Goal: Task Accomplishment & Management: Manage account settings

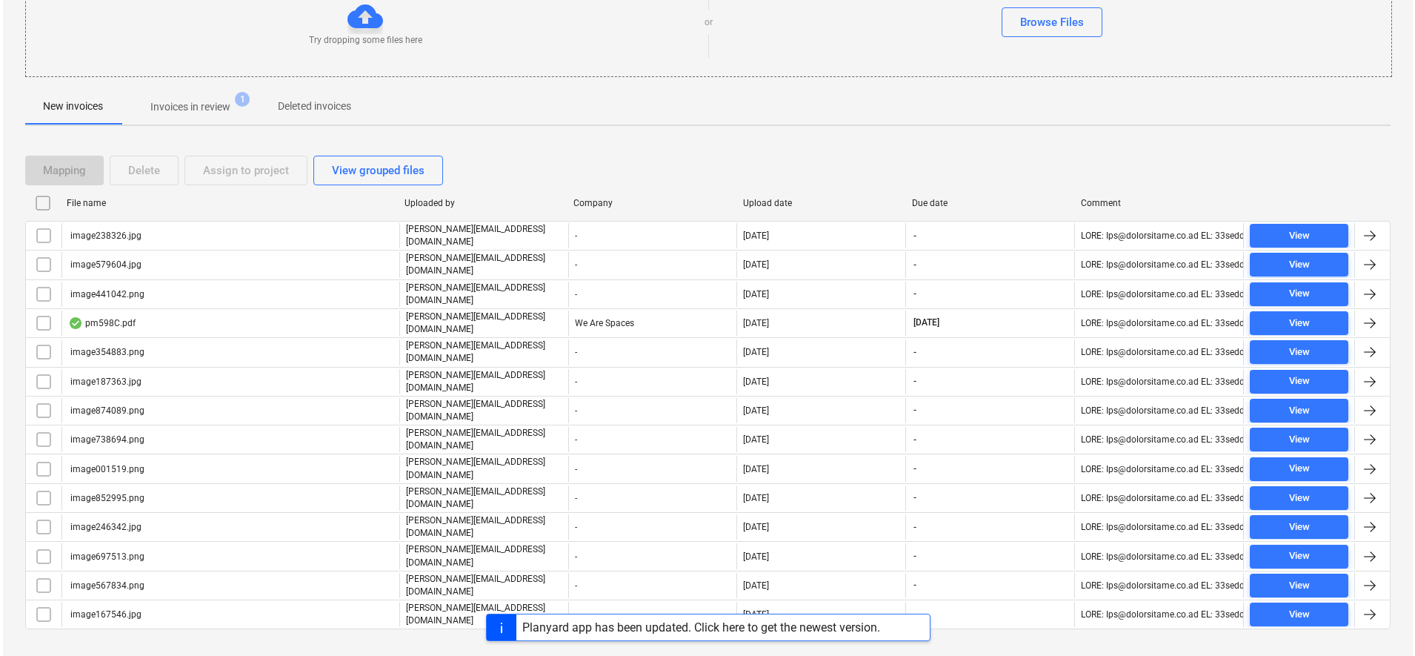
scroll to position [194, 0]
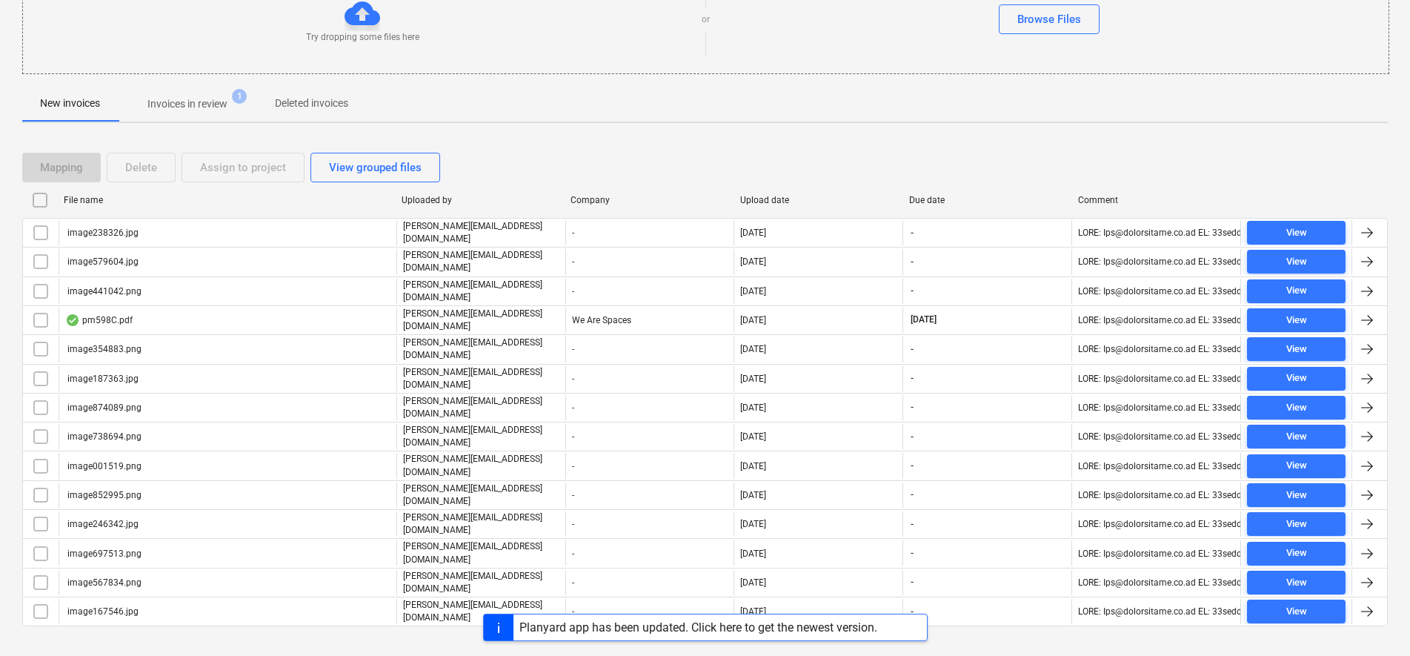
click at [36, 203] on input "checkbox" at bounding box center [40, 200] width 24 height 24
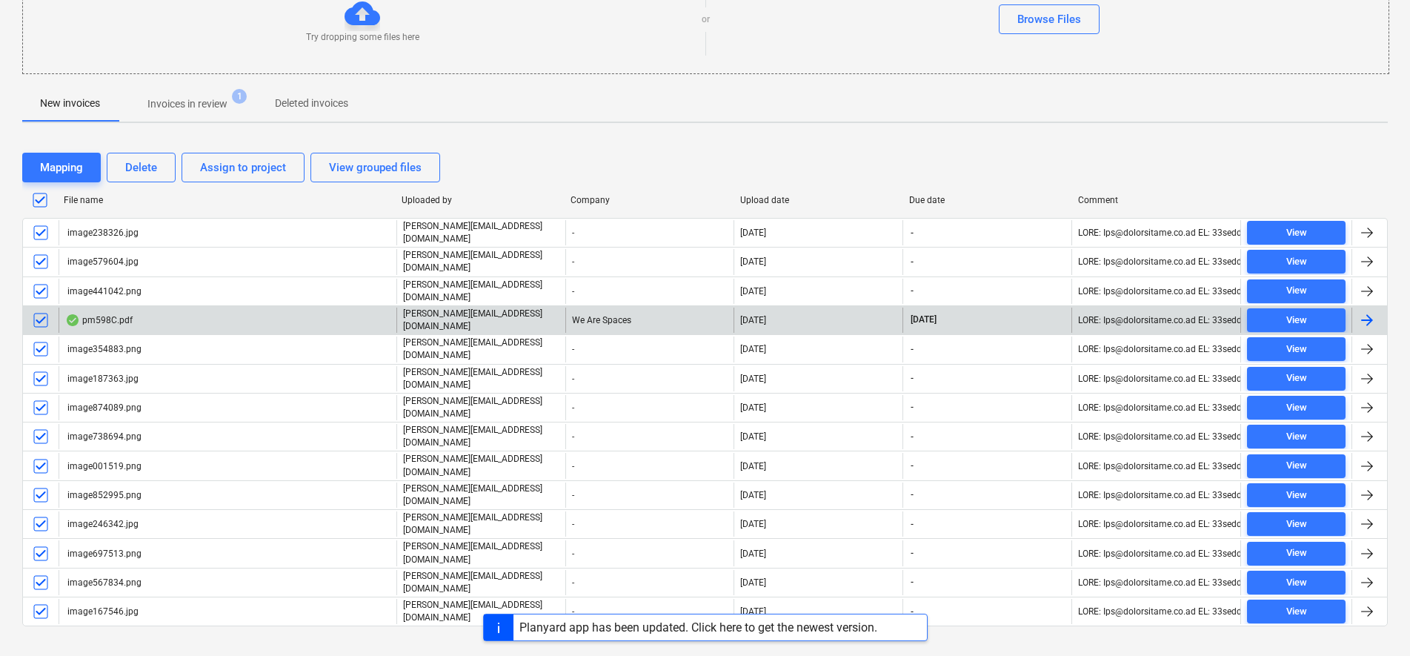
click at [44, 316] on input "checkbox" at bounding box center [41, 320] width 24 height 24
click at [140, 175] on div "Delete" at bounding box center [141, 167] width 32 height 19
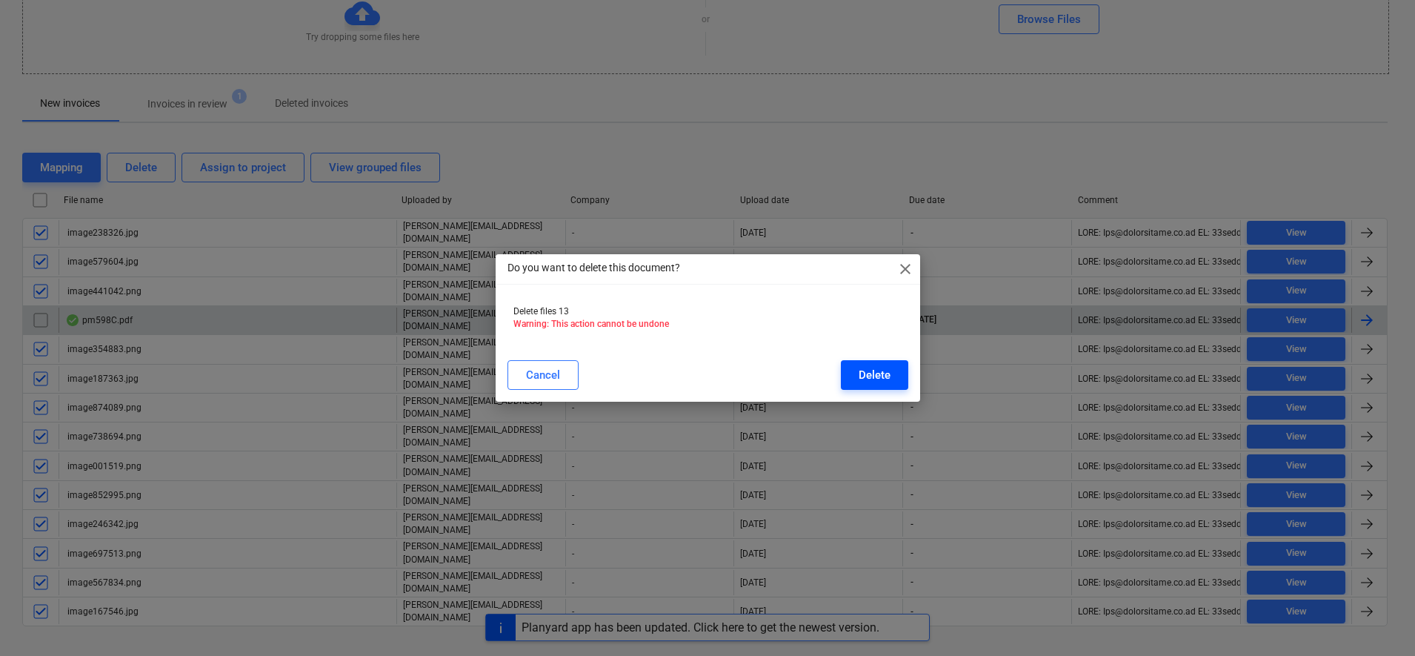
click at [902, 376] on button "Delete" at bounding box center [874, 375] width 67 height 30
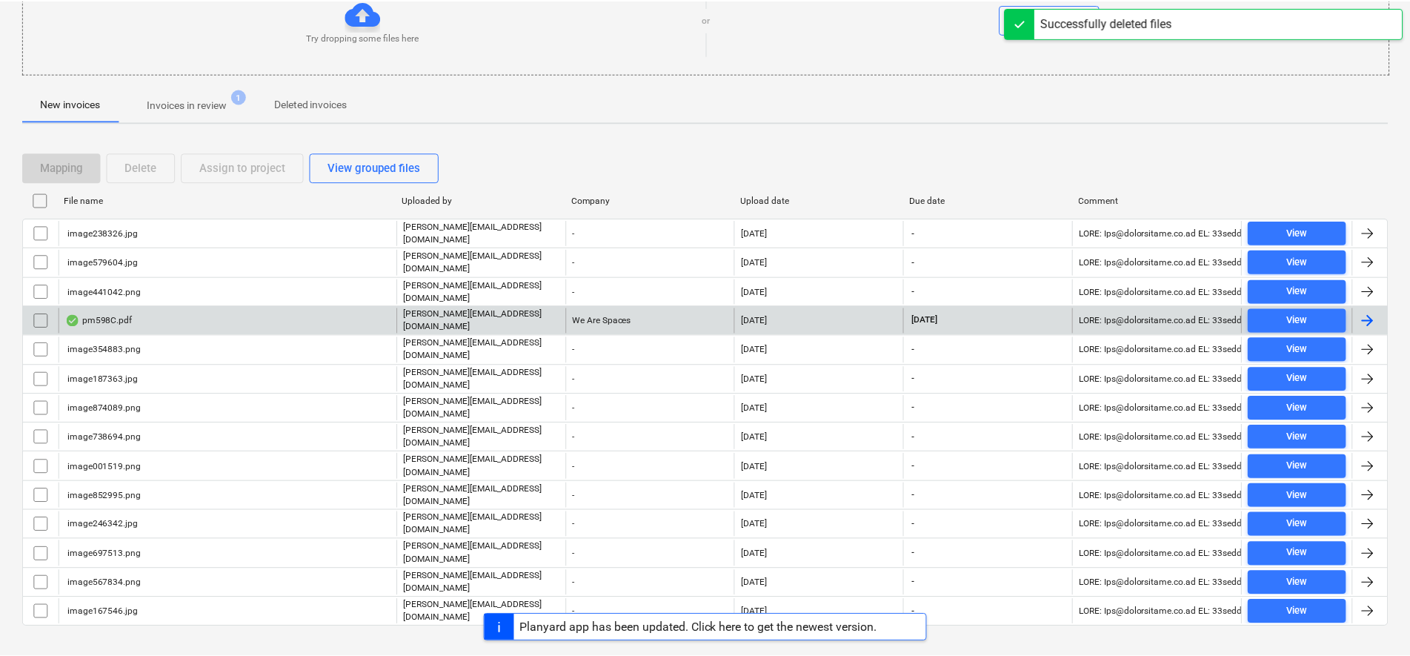
scroll to position [0, 0]
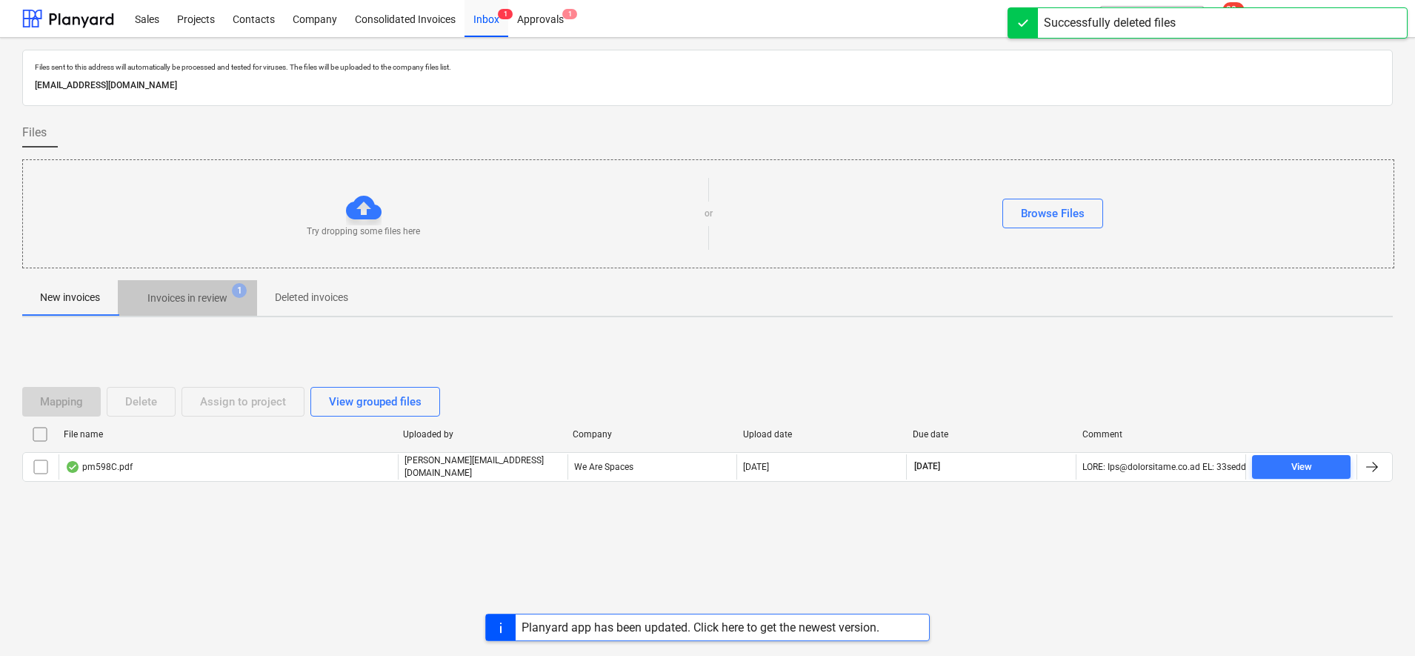
click at [225, 299] on p "Invoices in review" at bounding box center [187, 298] width 80 height 16
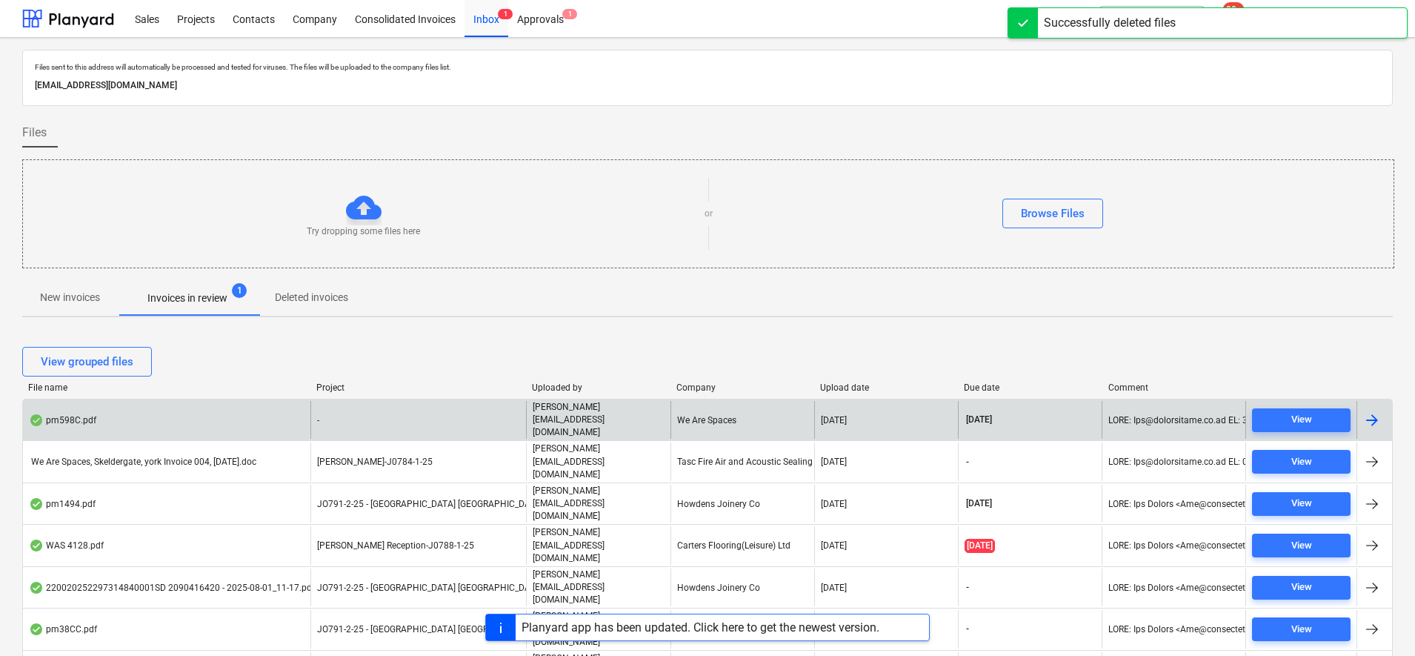
click at [439, 410] on div "-" at bounding box center [418, 420] width 216 height 38
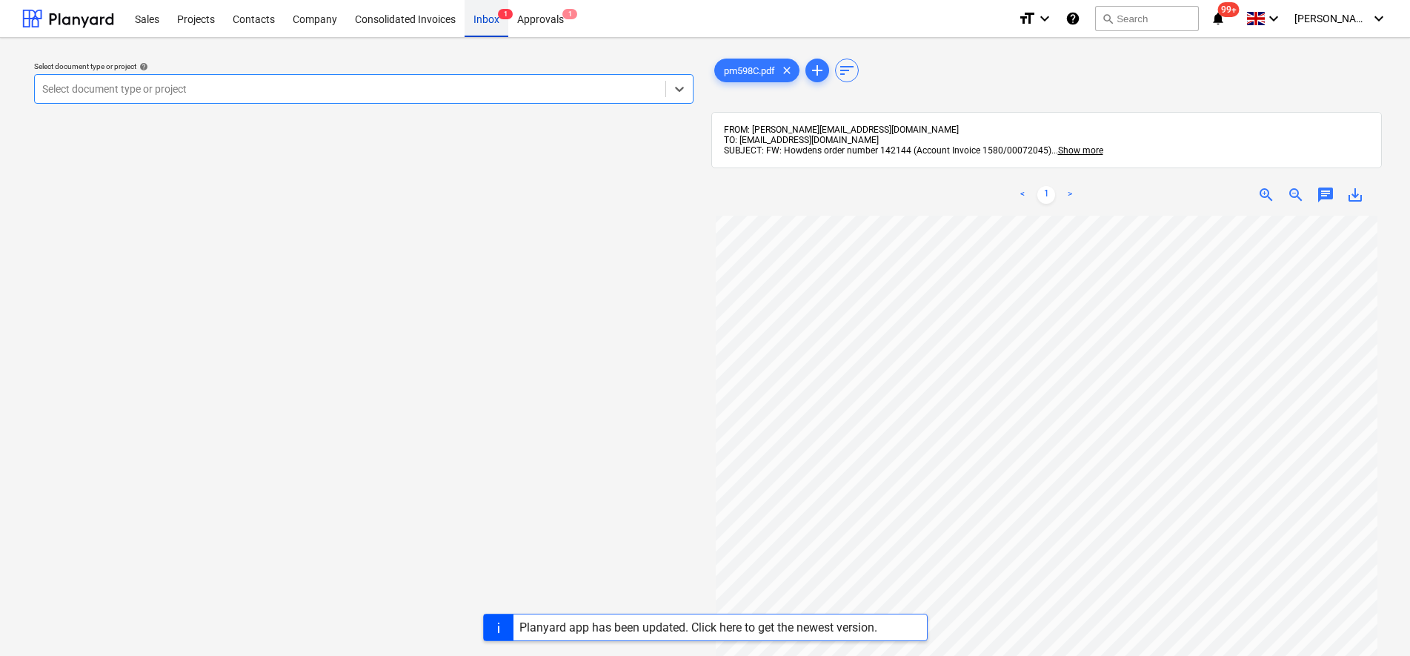
click at [479, 19] on div "Inbox 1" at bounding box center [487, 18] width 44 height 38
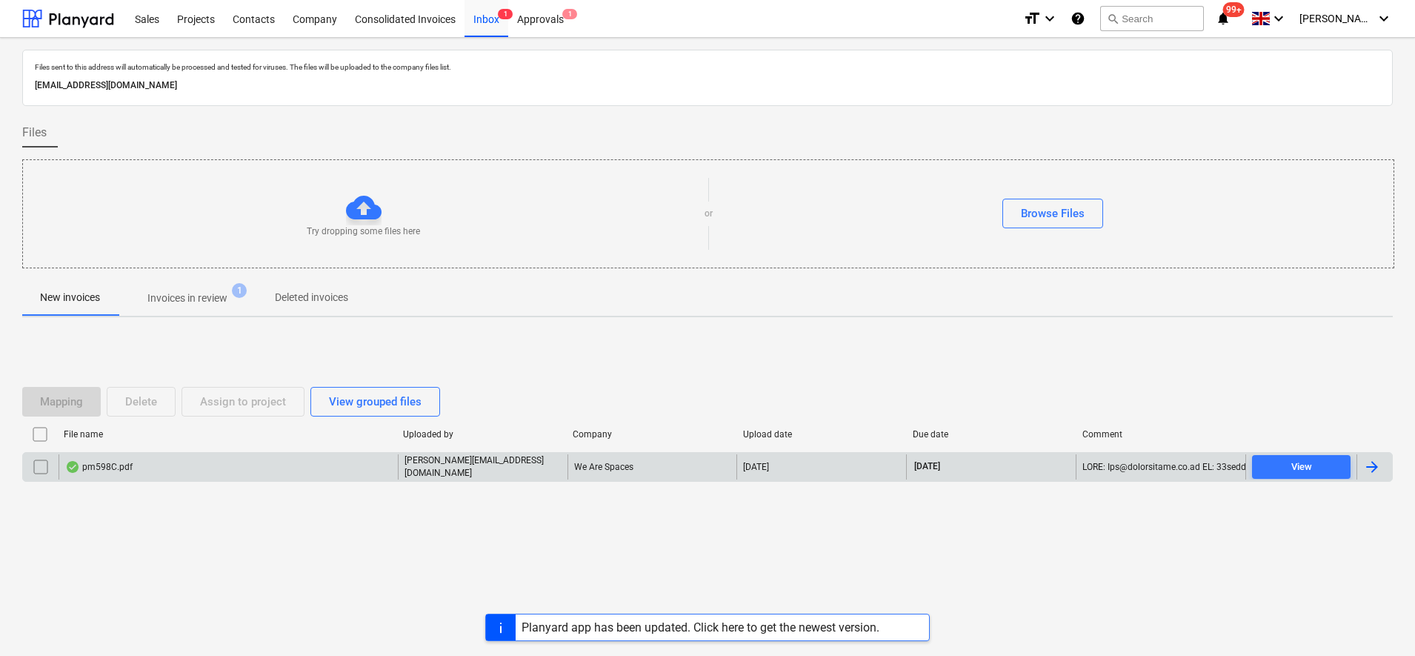
click at [30, 465] on input "checkbox" at bounding box center [41, 467] width 24 height 24
click at [150, 422] on div "File name" at bounding box center [227, 434] width 339 height 24
click at [150, 410] on div "Delete" at bounding box center [141, 401] width 32 height 19
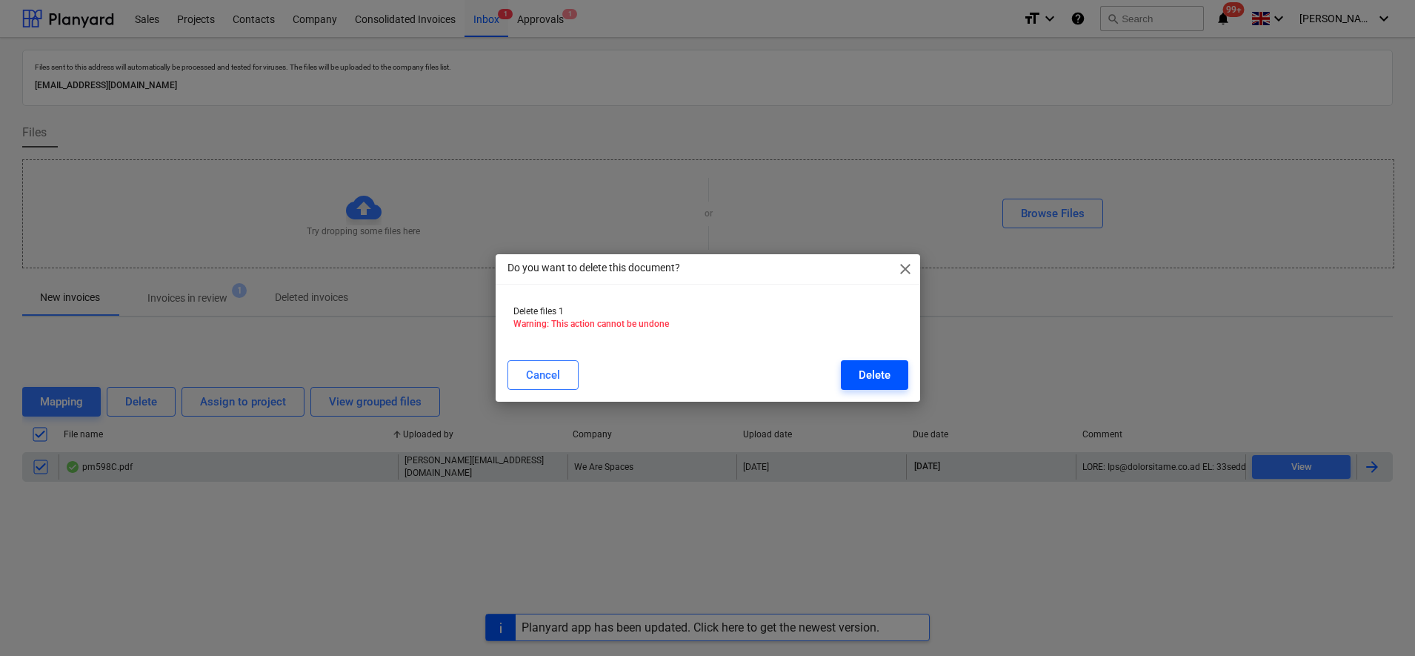
click at [860, 376] on div "Delete" at bounding box center [875, 374] width 32 height 19
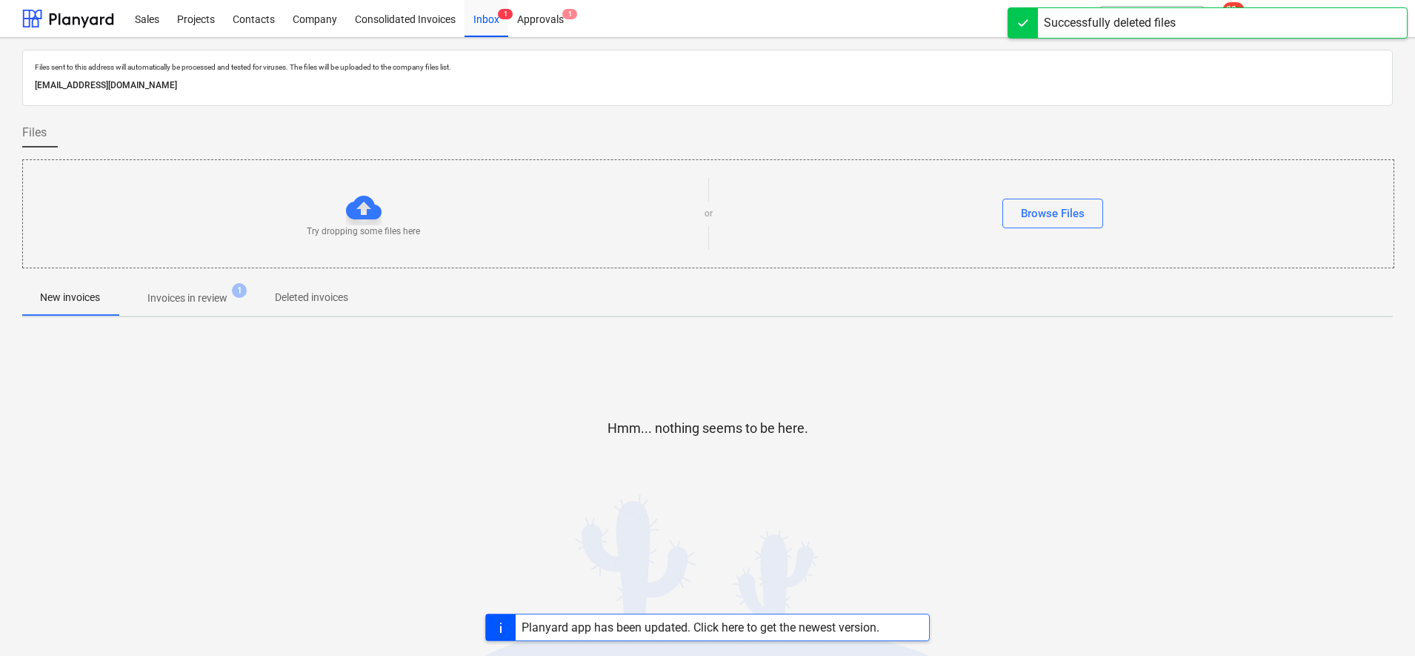
click at [210, 306] on p "Invoices in review" at bounding box center [187, 298] width 80 height 16
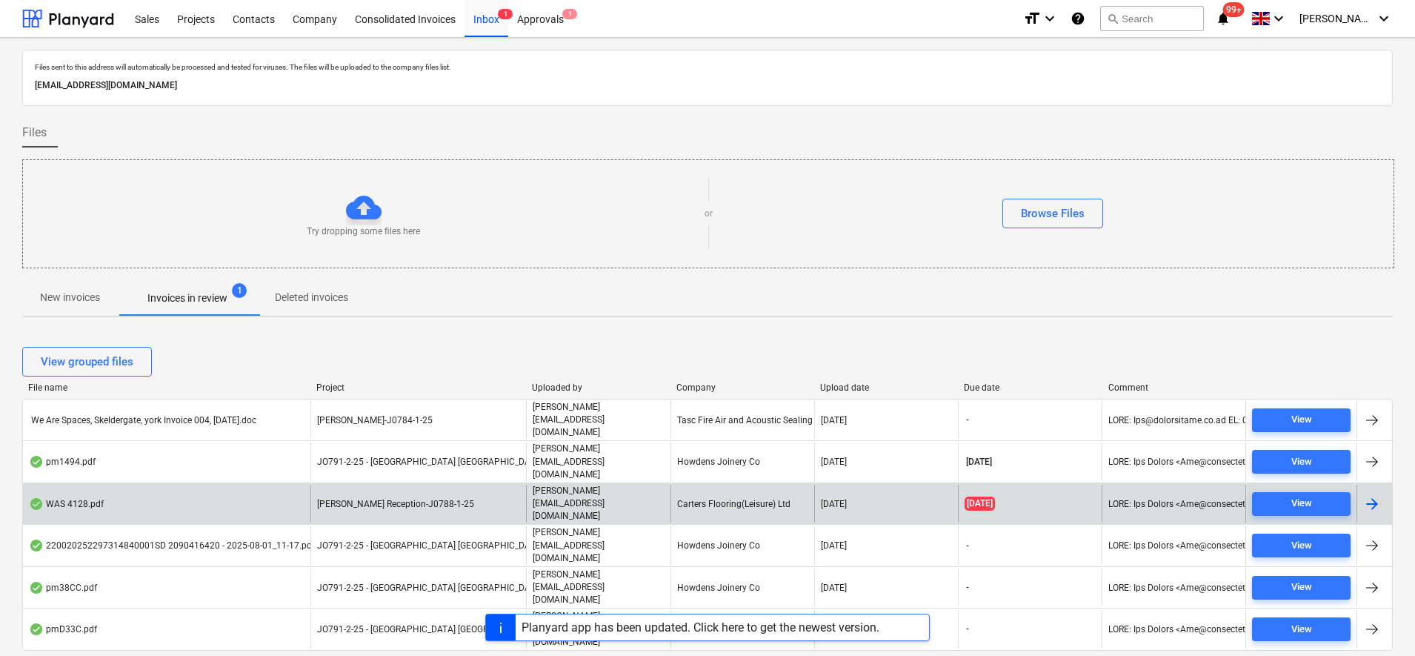
click at [702, 485] on div "Carters Flooring(Leisure) Ltd" at bounding box center [743, 504] width 144 height 38
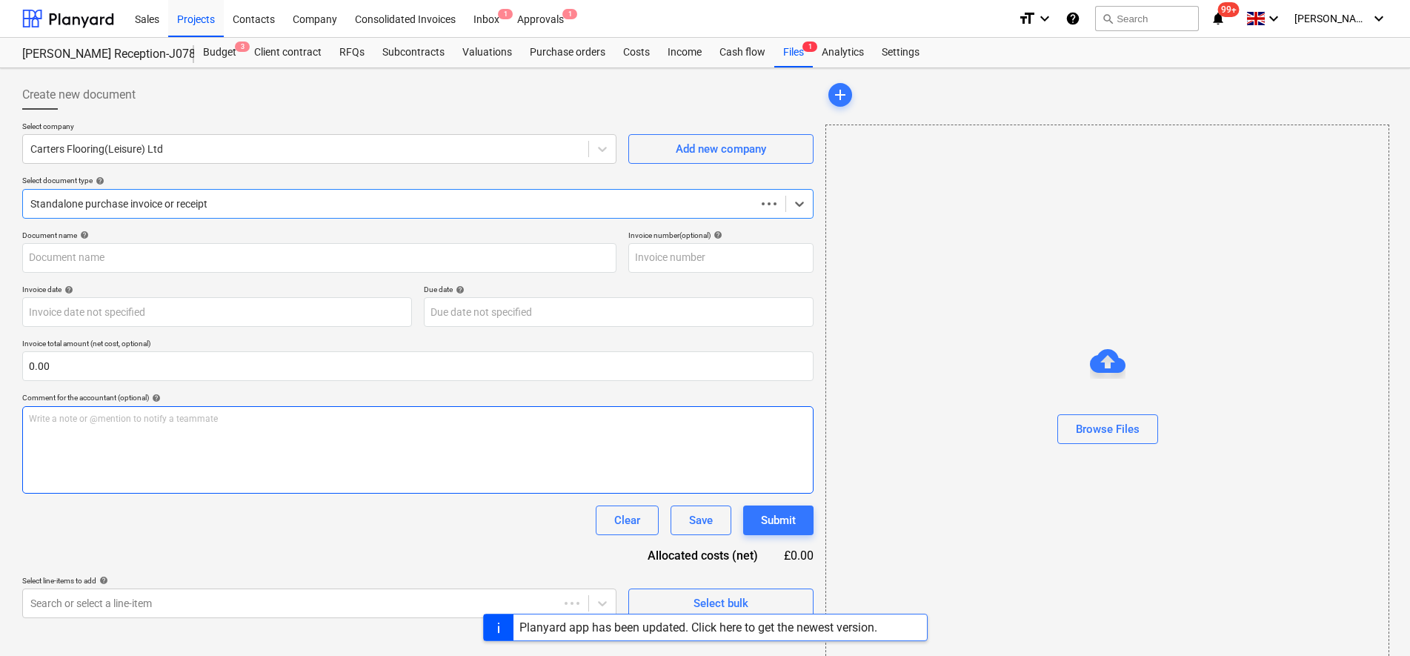
type input "40683604"
type input "[DATE]"
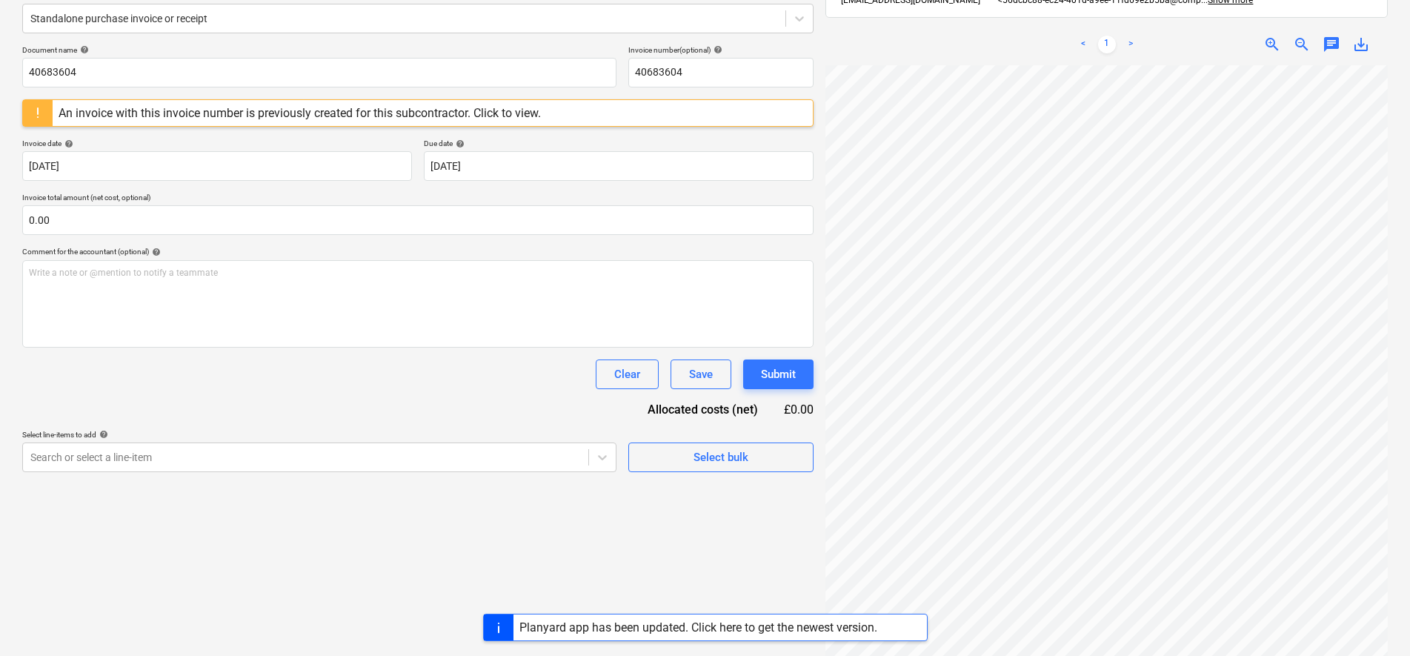
scroll to position [0, 100]
drag, startPoint x: 99, startPoint y: 70, endPoint x: 0, endPoint y: 15, distance: 112.8
click at [0, 58] on html "Sales Projects Contacts Company Consolidated Invoices Inbox 1 Approvals 1 forma…" at bounding box center [705, 143] width 1410 height 656
type input "4128/3252WAS"
drag, startPoint x: 113, startPoint y: 74, endPoint x: 7, endPoint y: 73, distance: 105.2
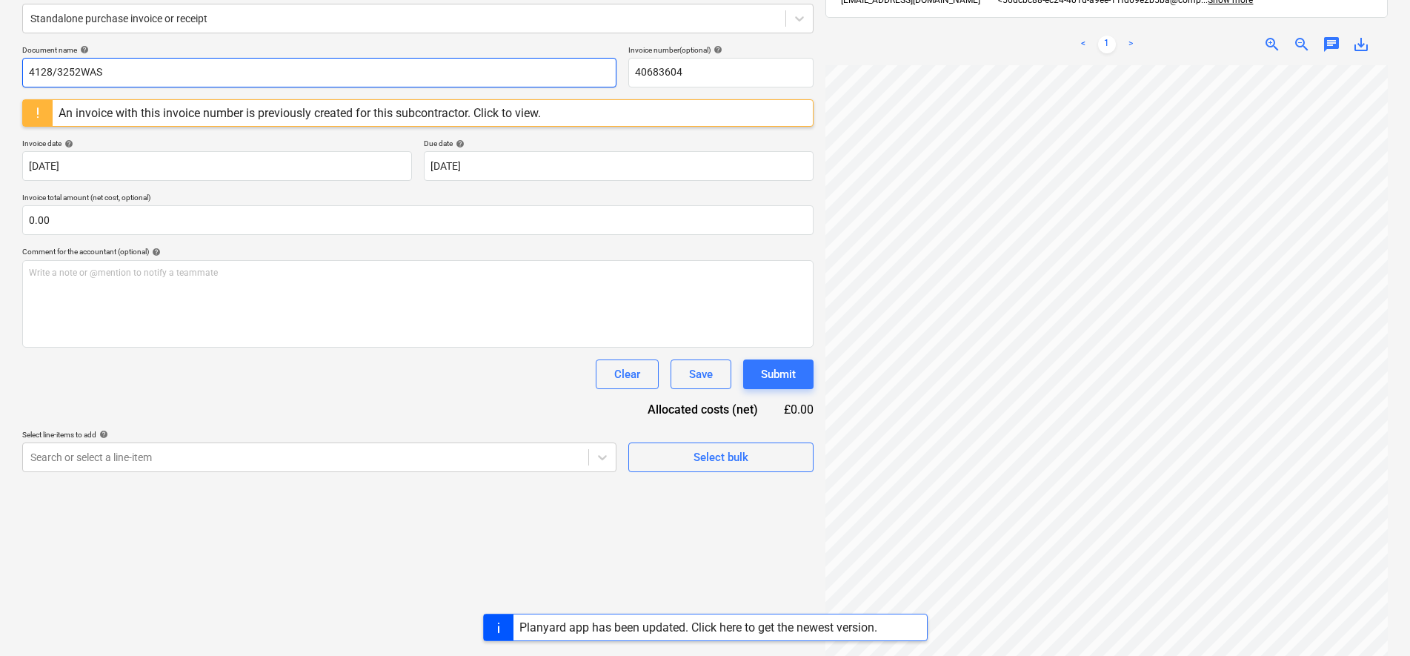
click at [7, 73] on div "Create new document Select company Carters Flooring(Leisure) Ltd Add new compan…" at bounding box center [705, 287] width 1410 height 808
click at [716, 74] on input "40683604" at bounding box center [720, 73] width 185 height 30
drag, startPoint x: 674, startPoint y: 72, endPoint x: 610, endPoint y: 64, distance: 64.2
click at [617, 70] on div "Document name help 4128/3252WAS Invoice number (optional) help 40683604" at bounding box center [417, 66] width 791 height 42
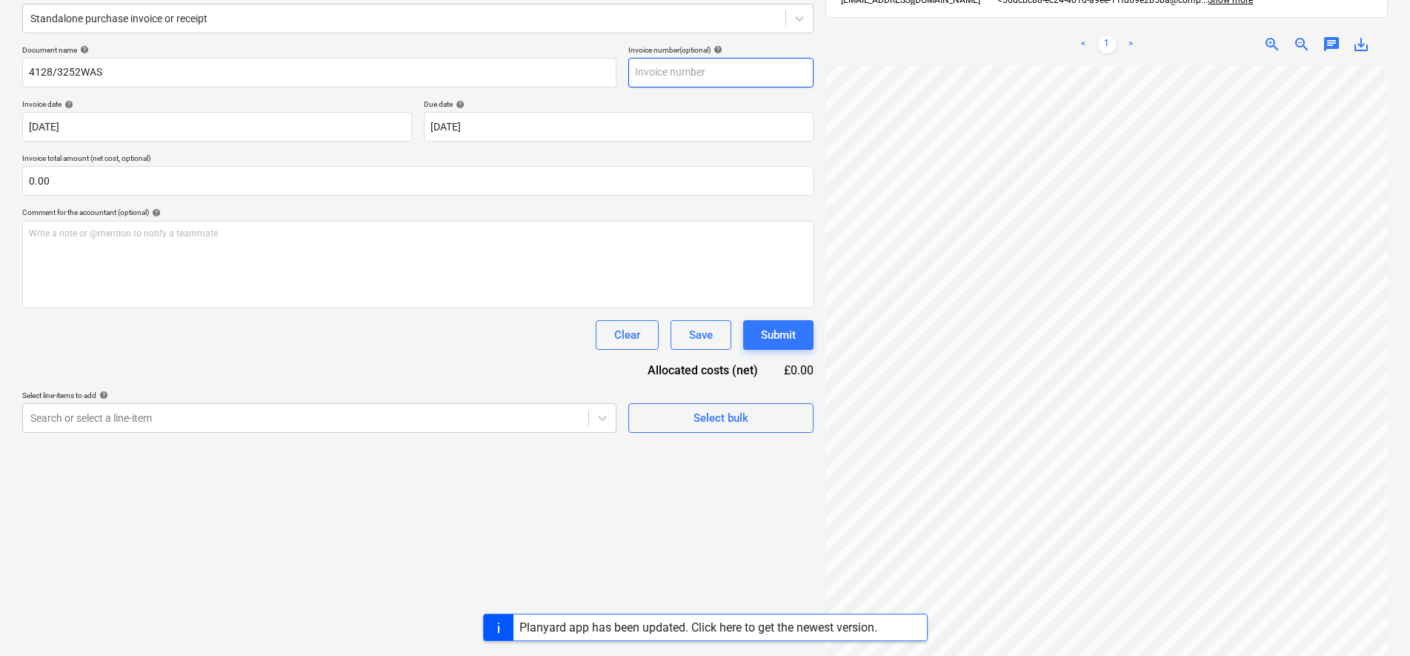
paste input "4128/3252WAS"
type input "4128/3252WAS"
click at [659, 101] on div "Due date help" at bounding box center [619, 104] width 390 height 10
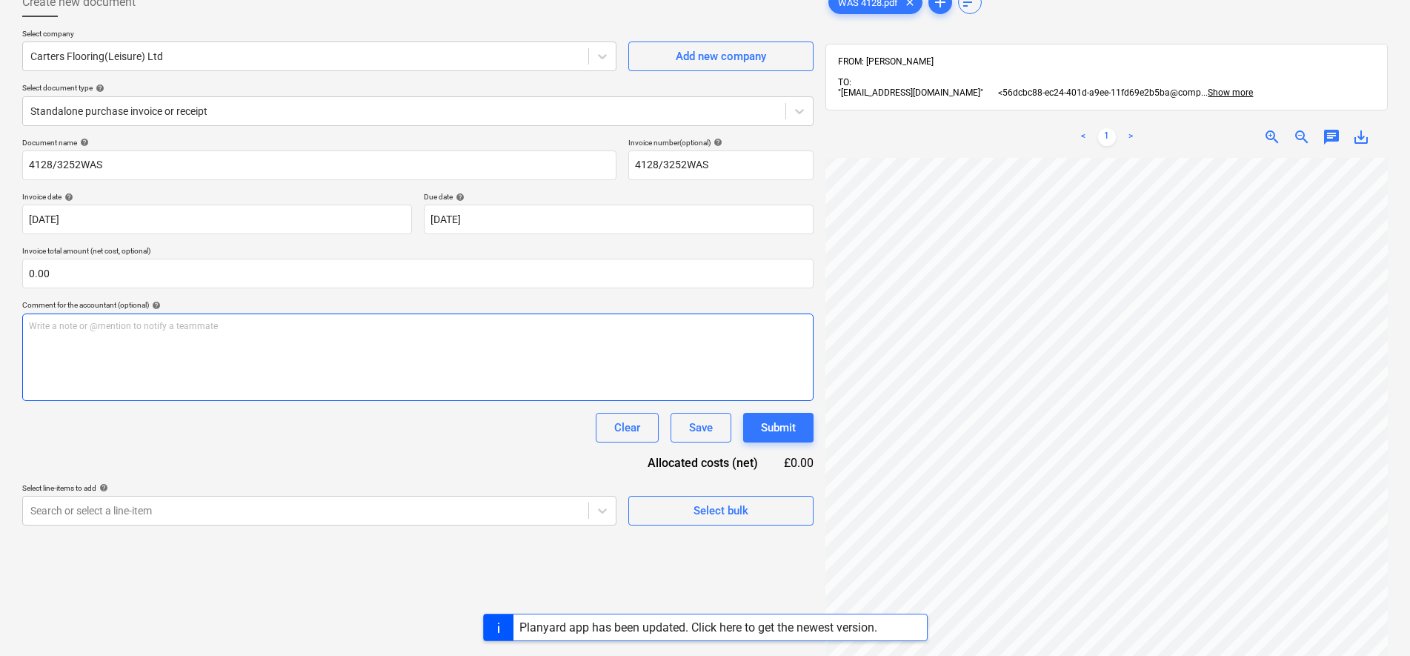
scroll to position [270, 76]
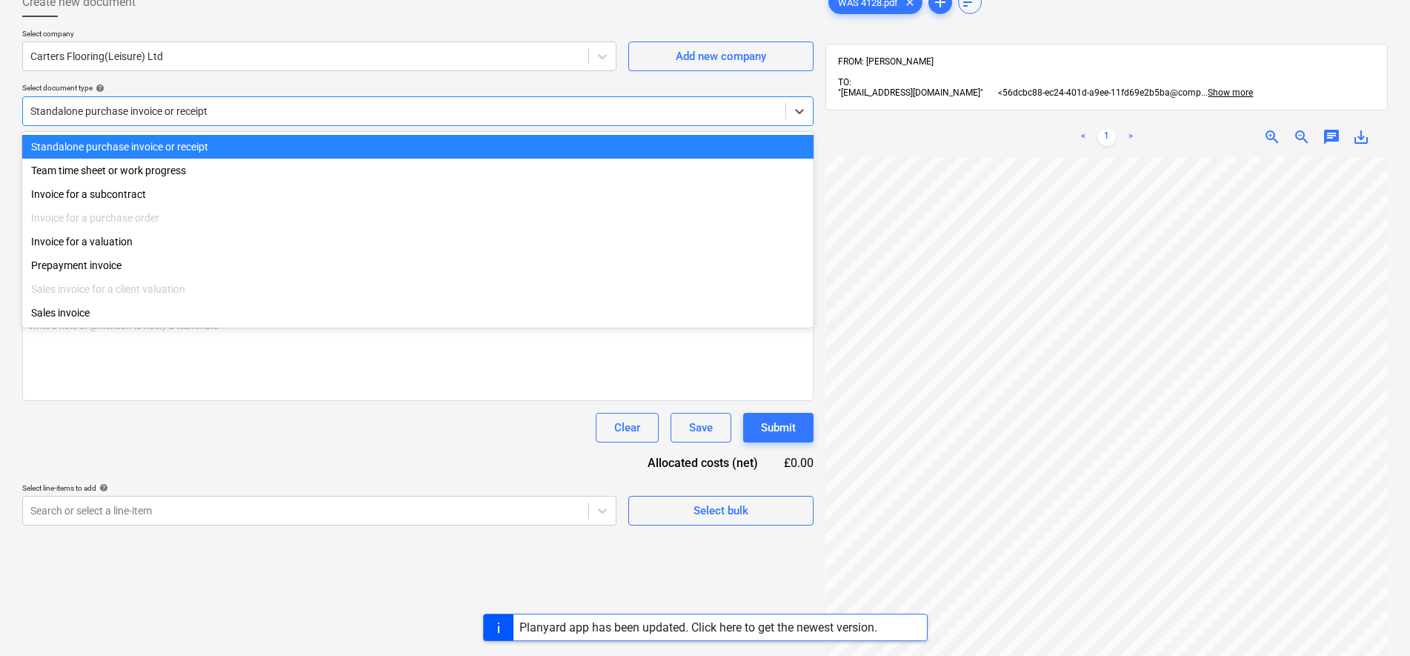
click at [262, 104] on div at bounding box center [404, 111] width 748 height 15
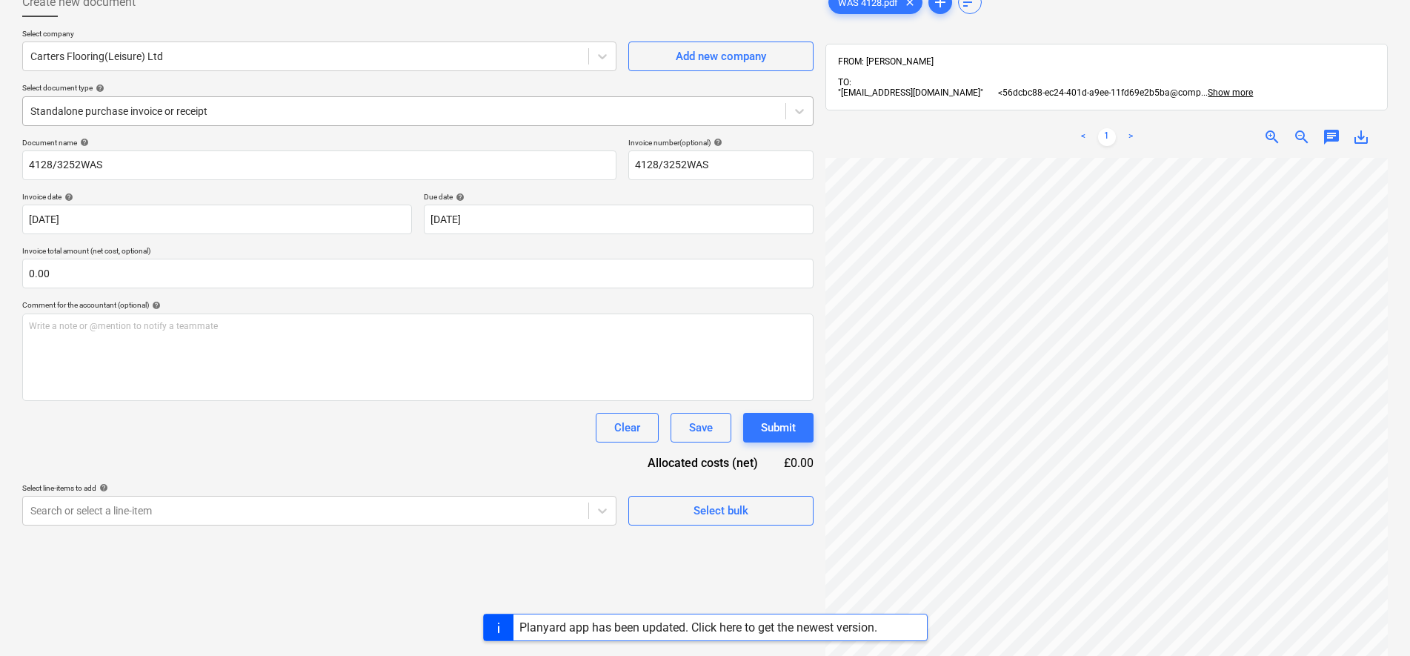
scroll to position [104, 56]
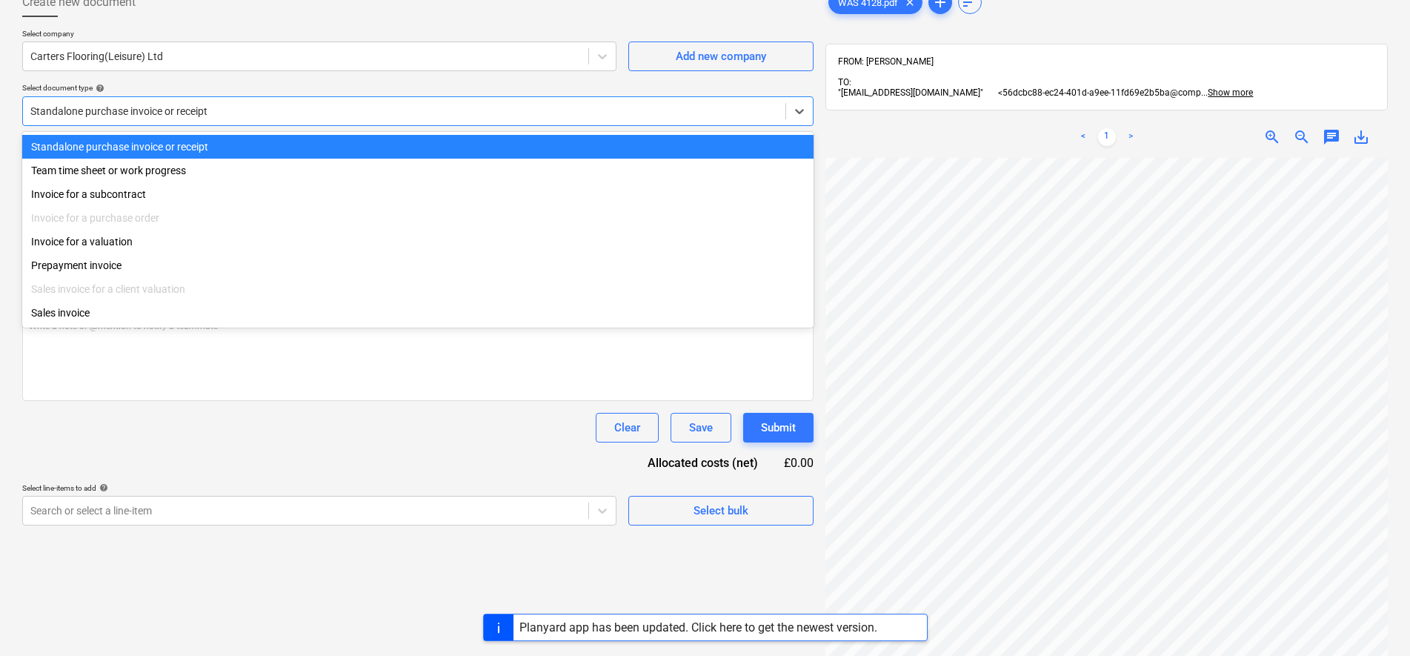
click at [141, 121] on div "Standalone purchase invoice or receipt" at bounding box center [404, 111] width 763 height 21
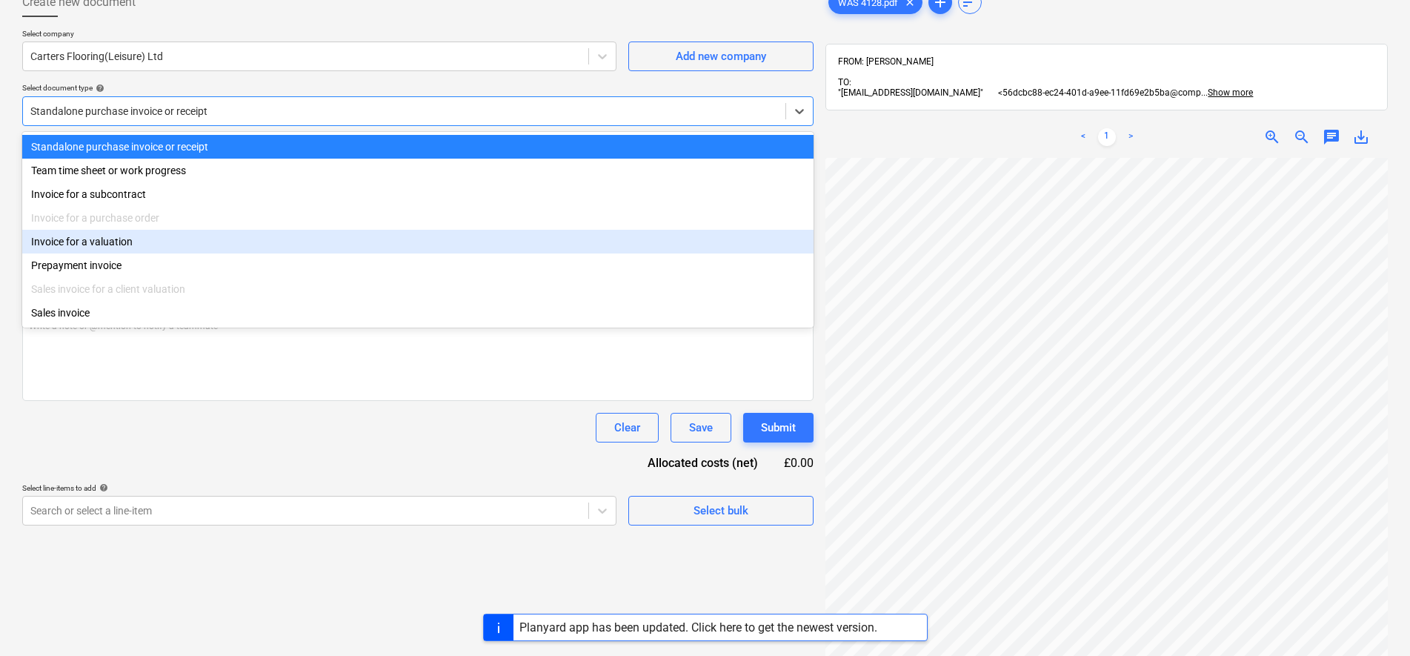
click at [113, 241] on div "Invoice for a valuation" at bounding box center [417, 242] width 791 height 24
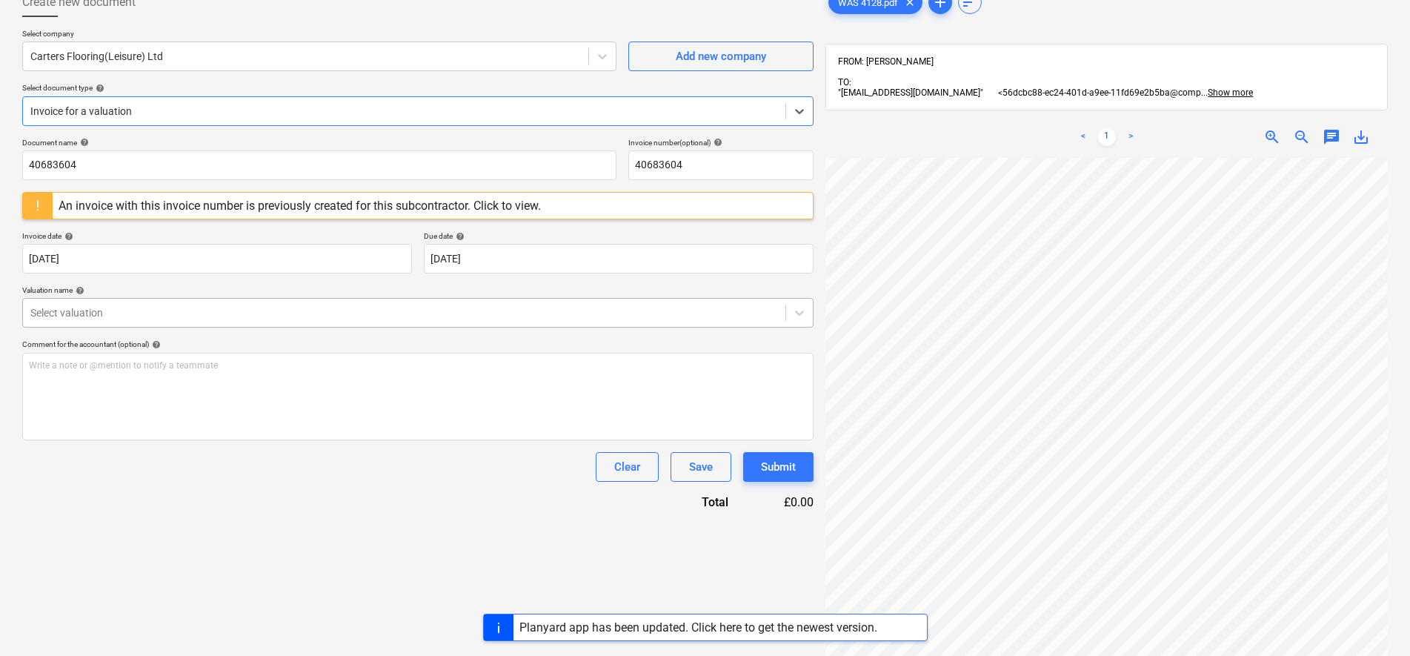
click at [175, 301] on div "Select valuation" at bounding box center [417, 313] width 791 height 30
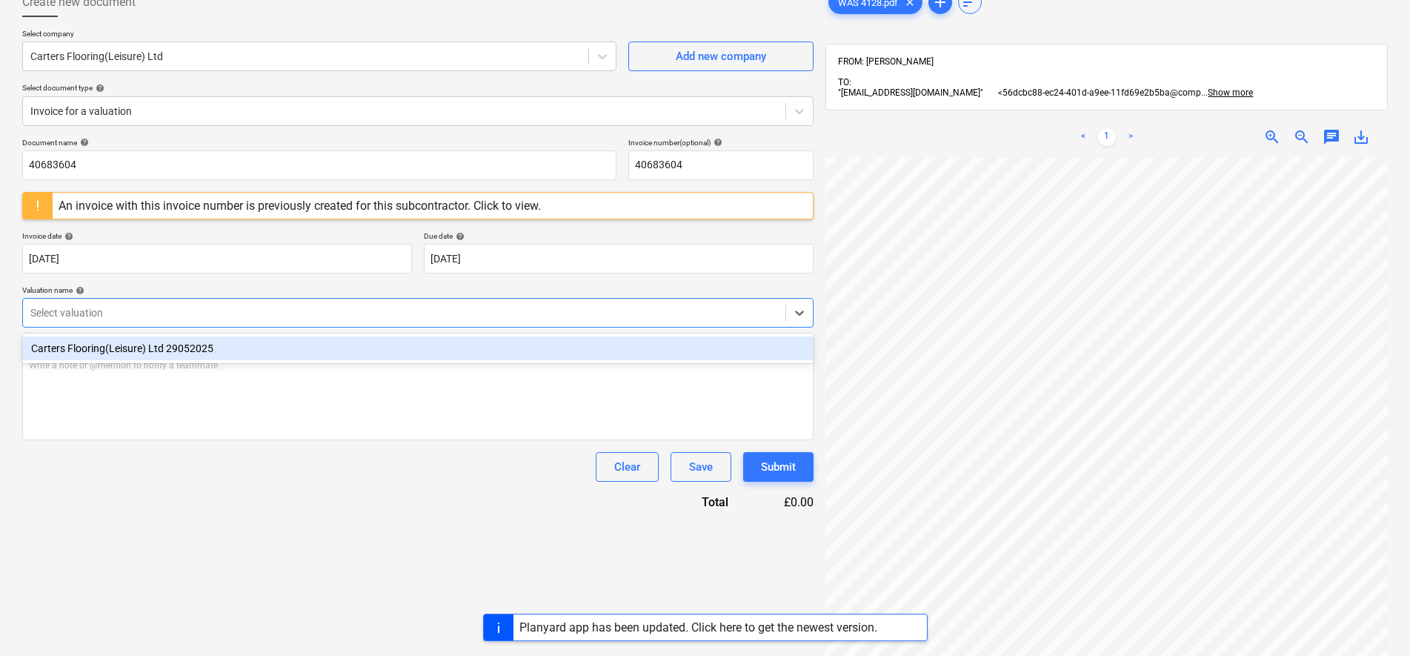
click at [151, 349] on div "Carters Flooring(Leisure) Ltd 29052025" at bounding box center [417, 348] width 791 height 24
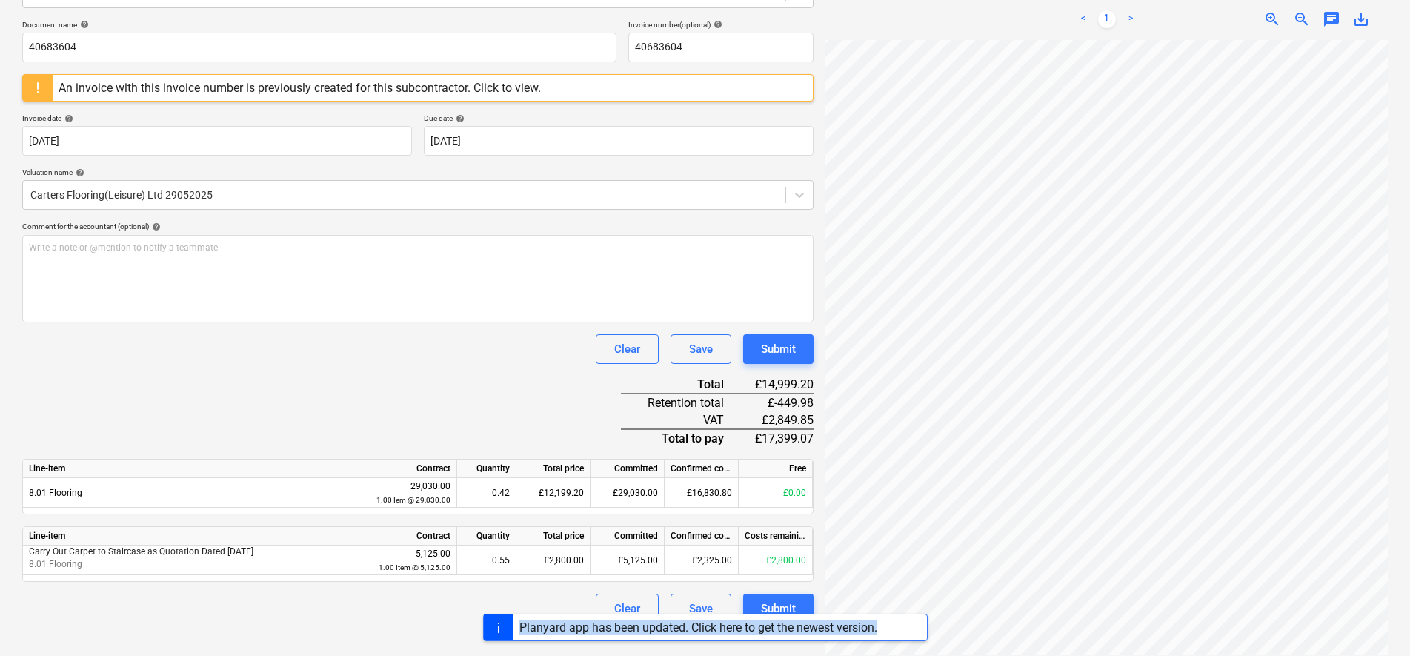
scroll to position [333, 56]
drag, startPoint x: 1077, startPoint y: 639, endPoint x: 1261, endPoint y: 654, distance: 184.4
click at [1261, 445] on div "Sales Projects Contacts Company Consolidated Invoices Inbox 1 Approvals 1 forma…" at bounding box center [705, 118] width 1410 height 656
click at [239, 358] on div "Clear Save Submit" at bounding box center [417, 349] width 791 height 30
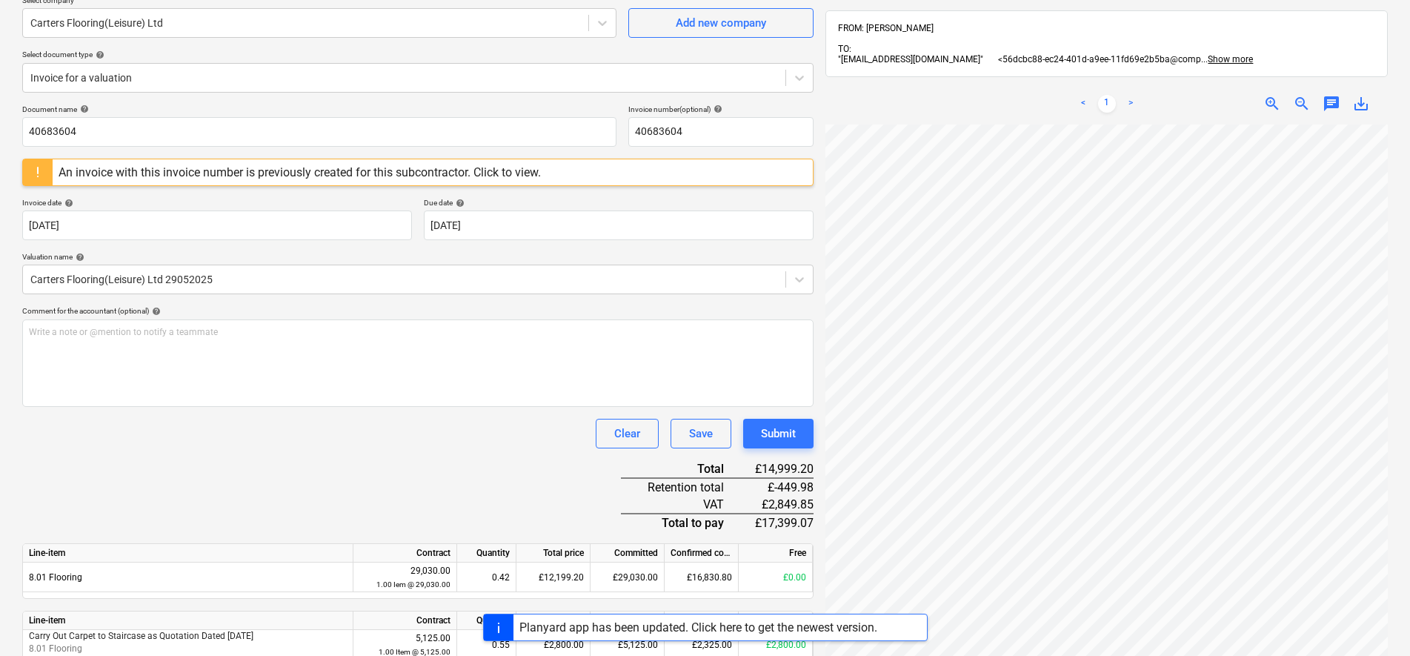
scroll to position [25, 0]
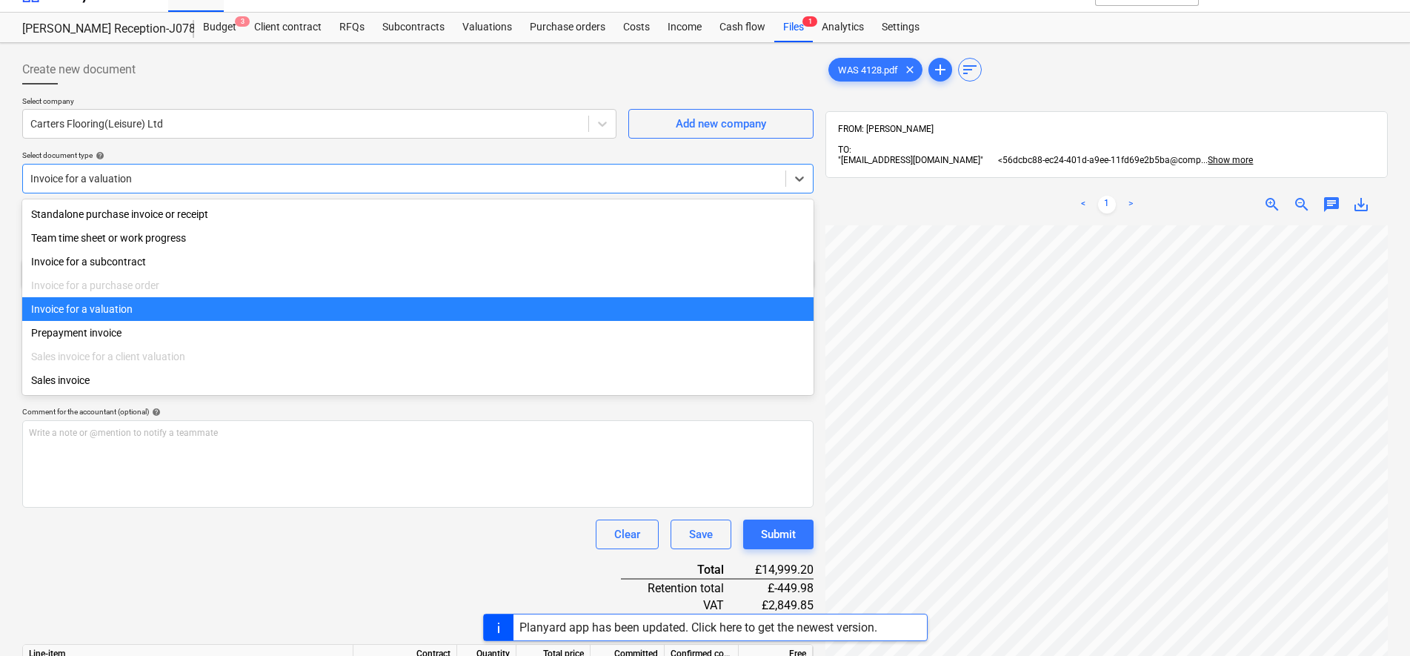
click at [123, 175] on div at bounding box center [404, 178] width 748 height 15
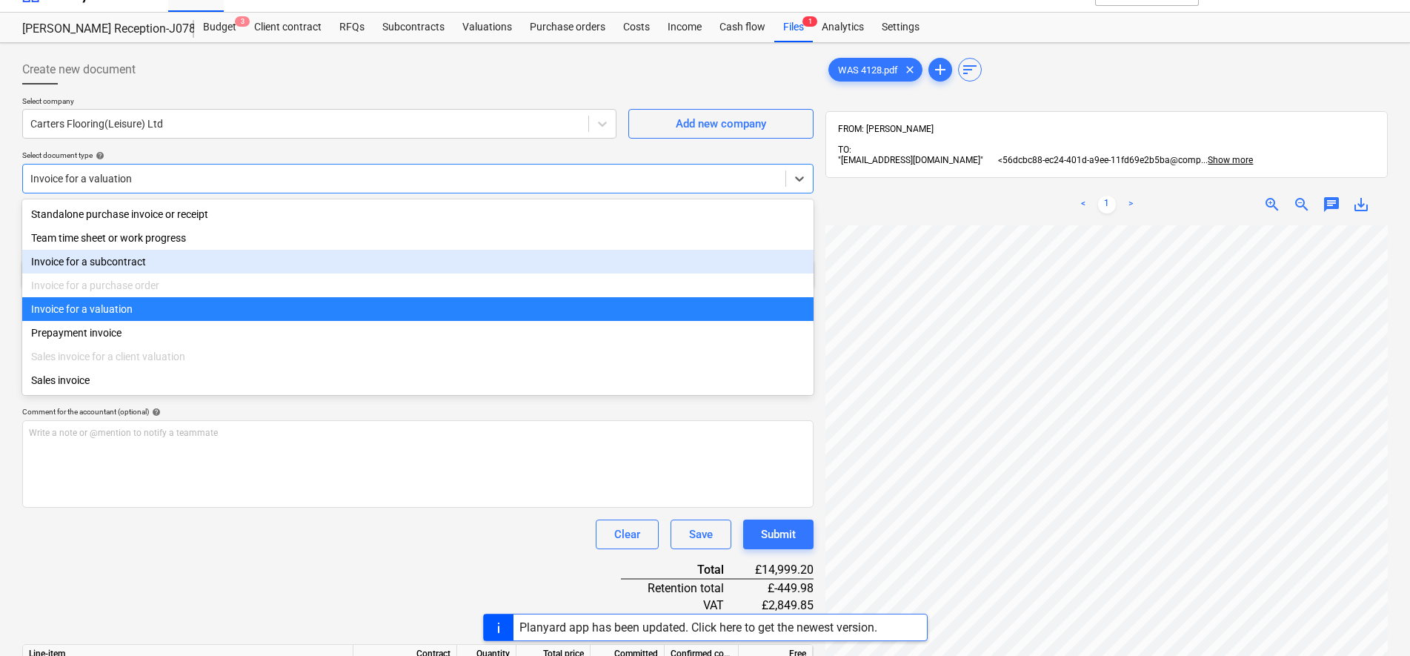
click at [112, 259] on div "Invoice for a subcontract" at bounding box center [417, 262] width 791 height 24
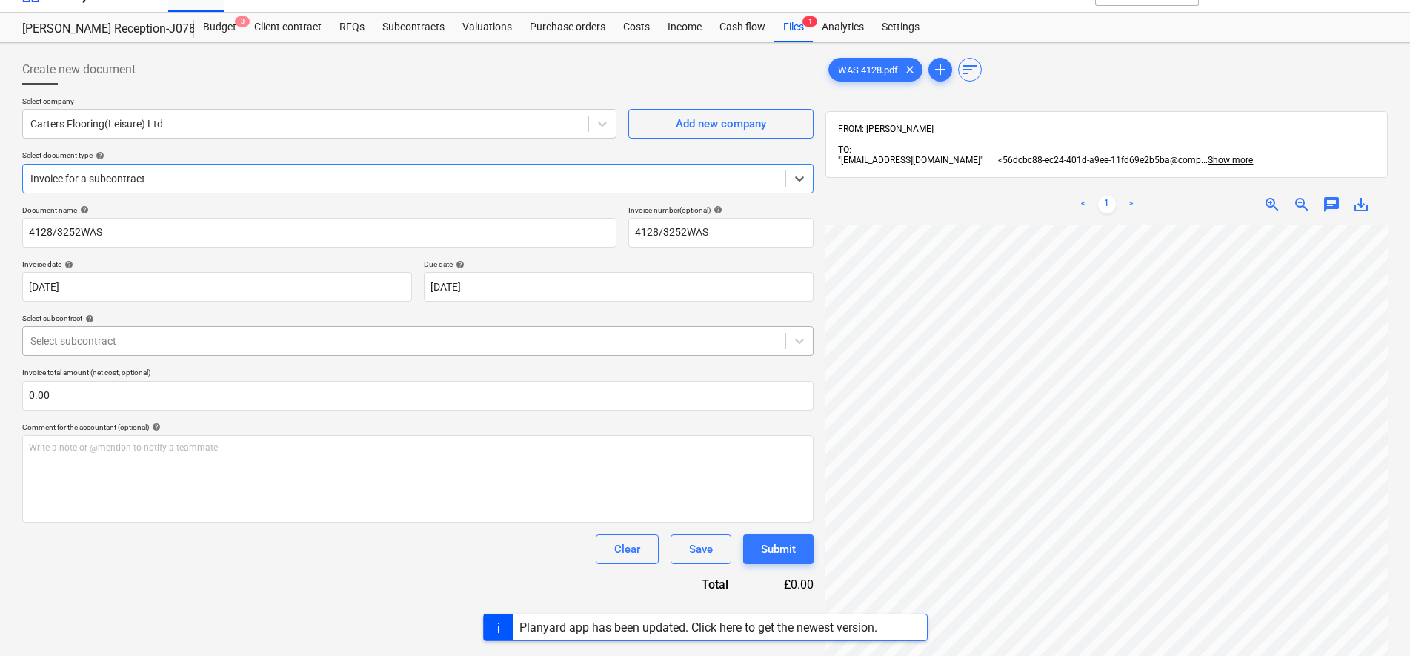
click at [107, 338] on div at bounding box center [404, 340] width 748 height 15
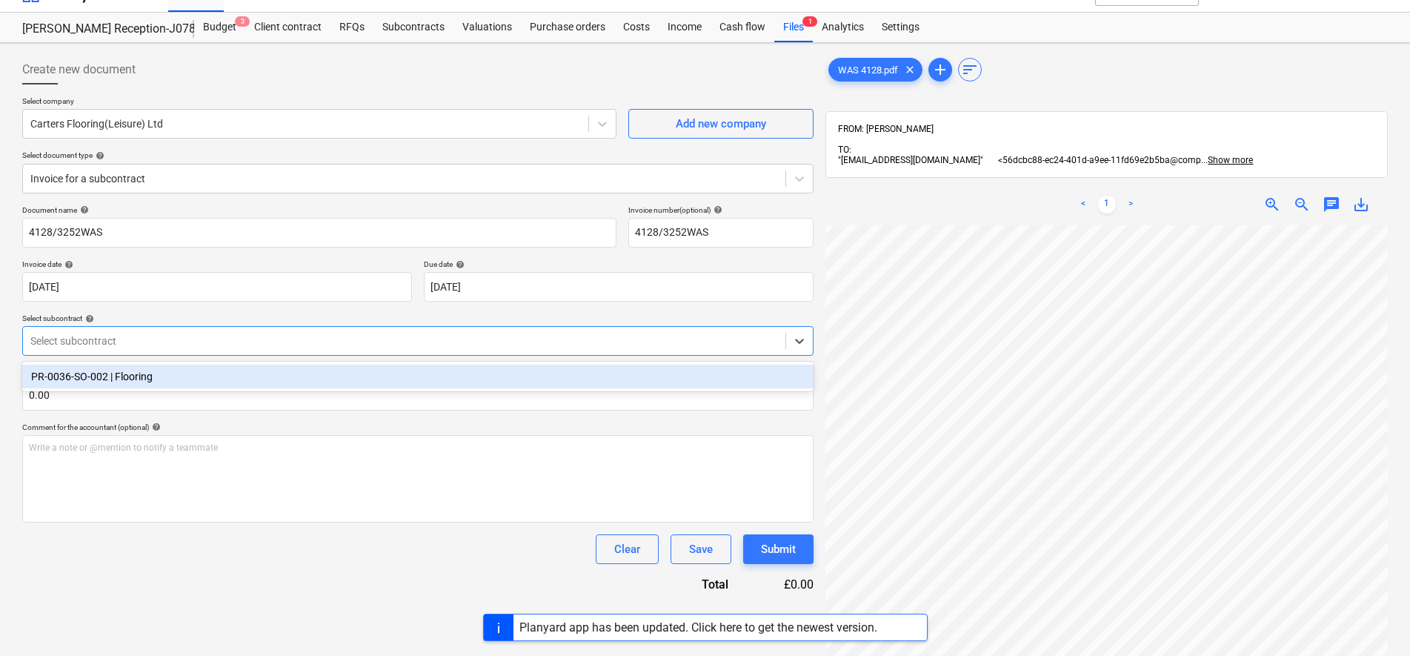
click at [112, 368] on div "PR-0036-SO-002 | Flooring" at bounding box center [417, 377] width 791 height 24
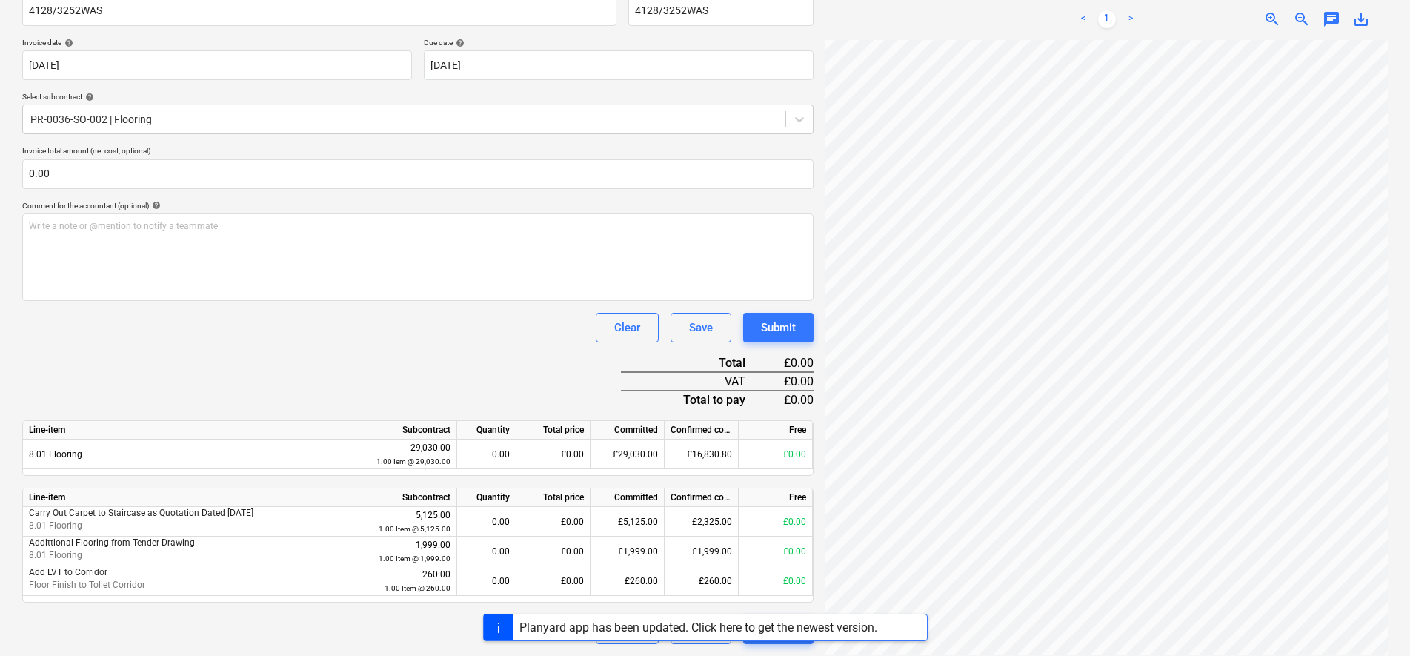
scroll to position [333, 107]
click at [680, 502] on div "Confirmed costs" at bounding box center [702, 497] width 74 height 19
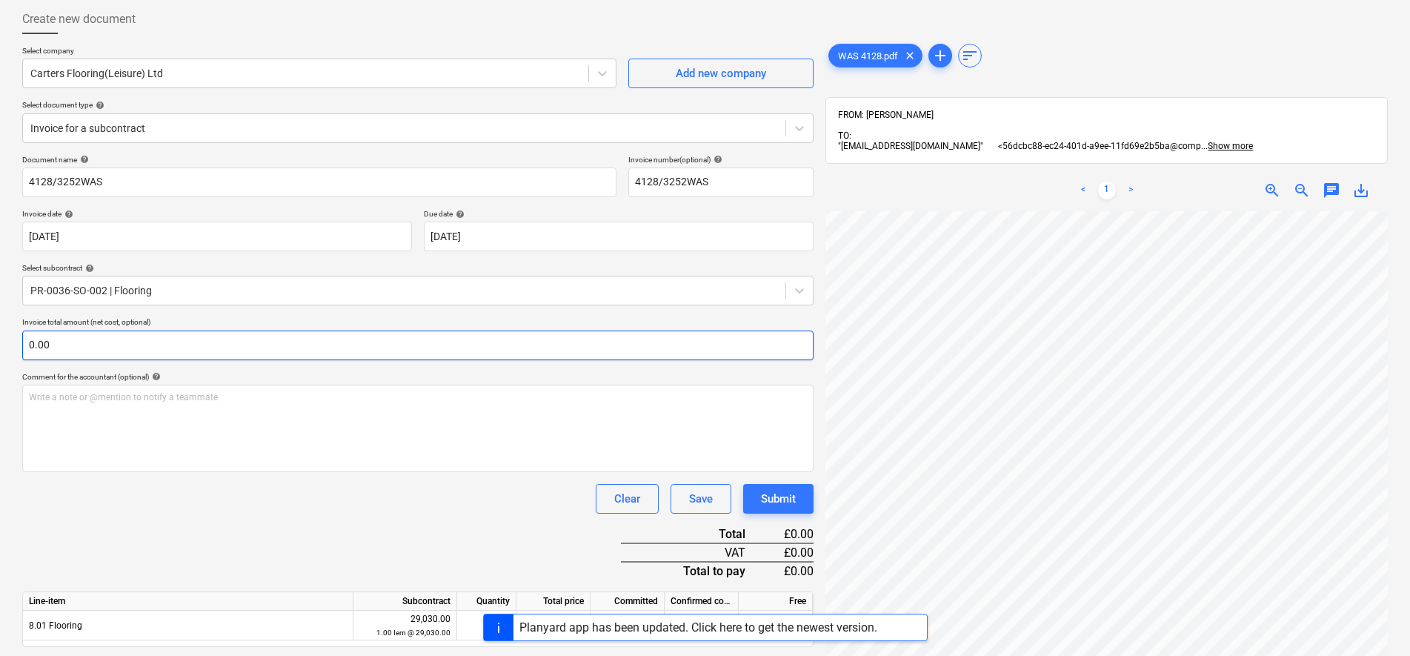
scroll to position [0, 0]
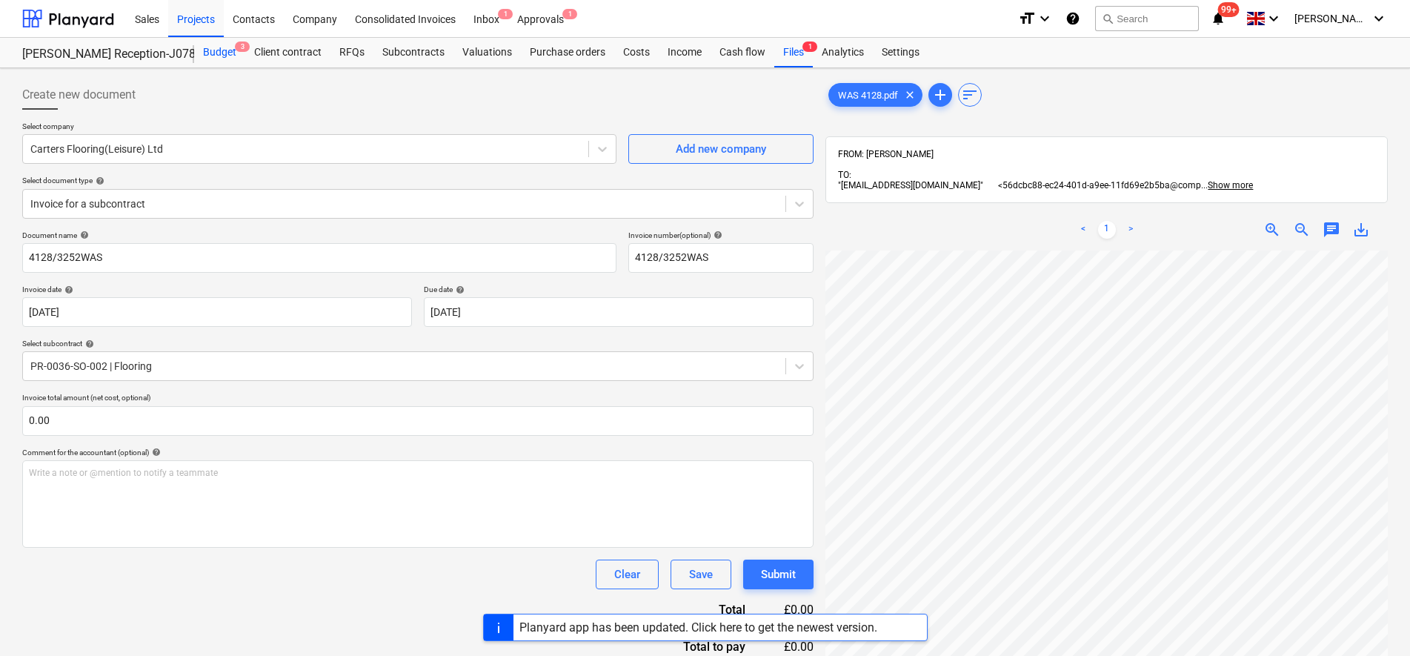
click at [230, 47] on div "Budget 3" at bounding box center [219, 53] width 51 height 30
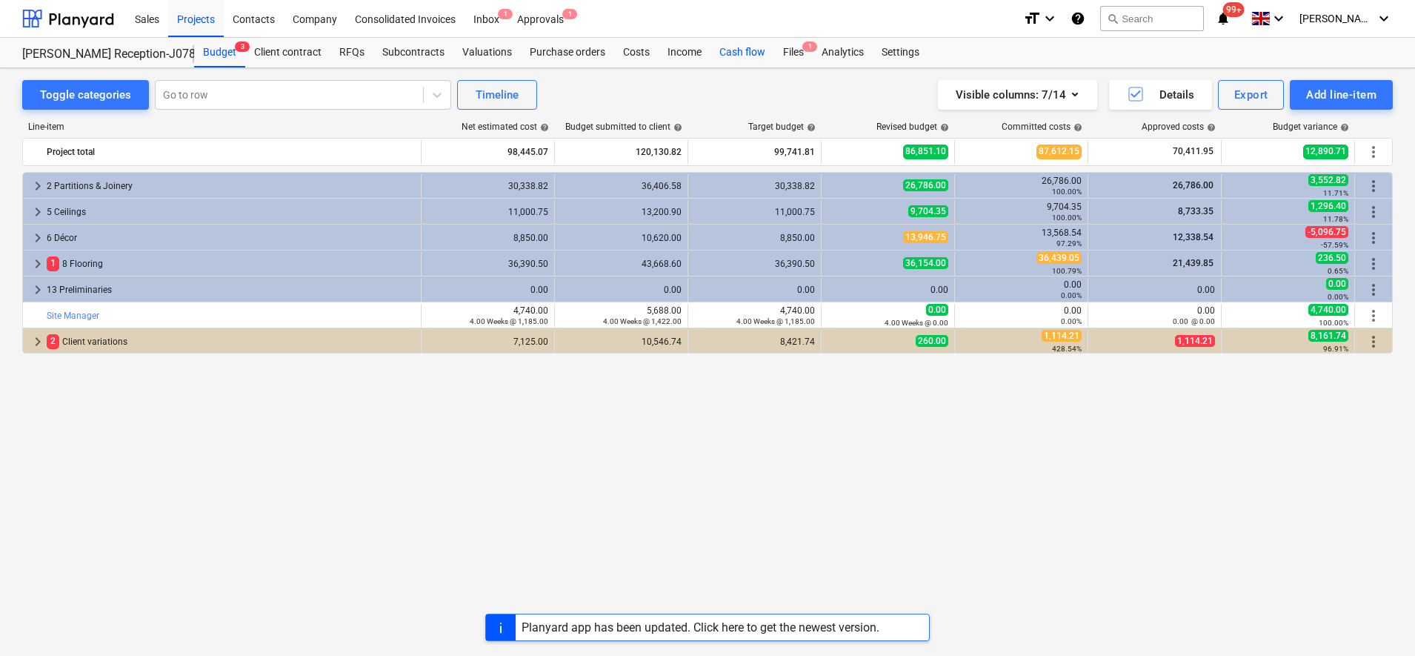
click at [720, 52] on div "Cash flow" at bounding box center [743, 53] width 64 height 30
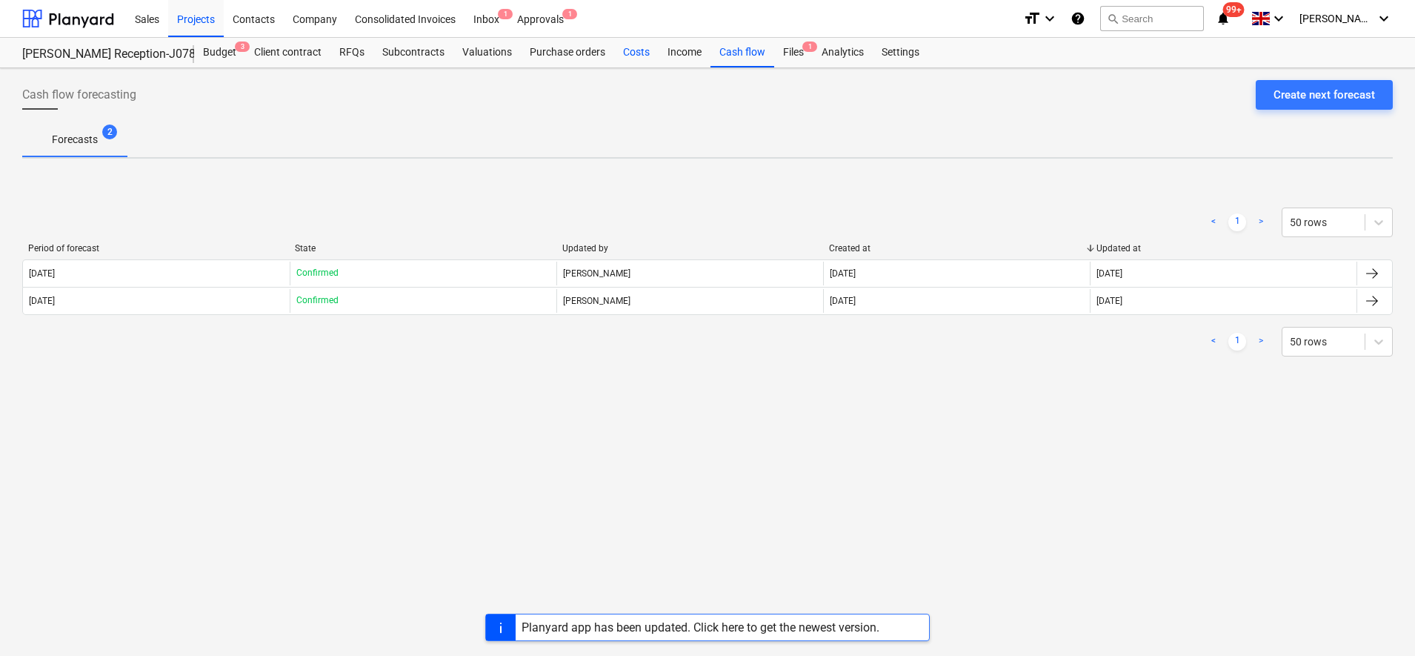
click at [640, 61] on div "Costs" at bounding box center [636, 53] width 44 height 30
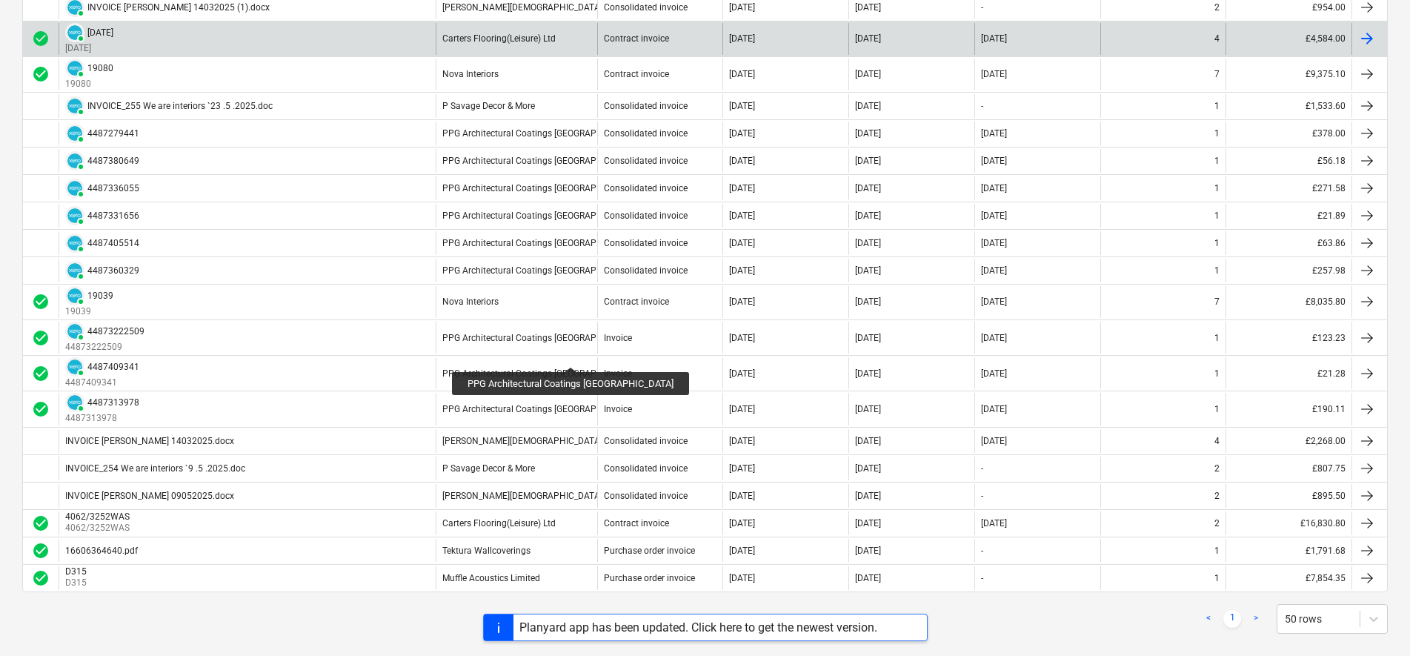
scroll to position [717, 0]
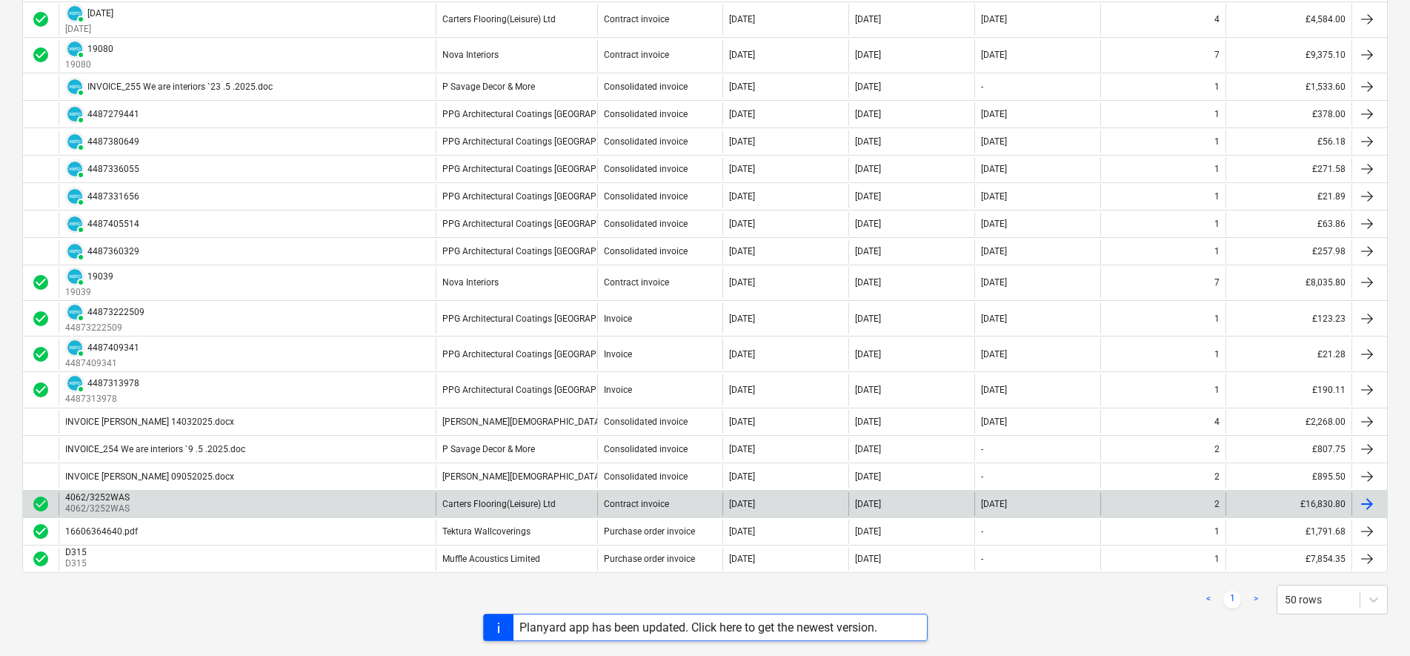
click at [571, 516] on div "check_circle 4062/3252WAS 4062/3252WAS Carters Flooring(Leisure) Ltd Contract i…" at bounding box center [705, 503] width 1366 height 27
click at [537, 505] on div "Carters Flooring(Leisure) Ltd" at bounding box center [498, 504] width 113 height 10
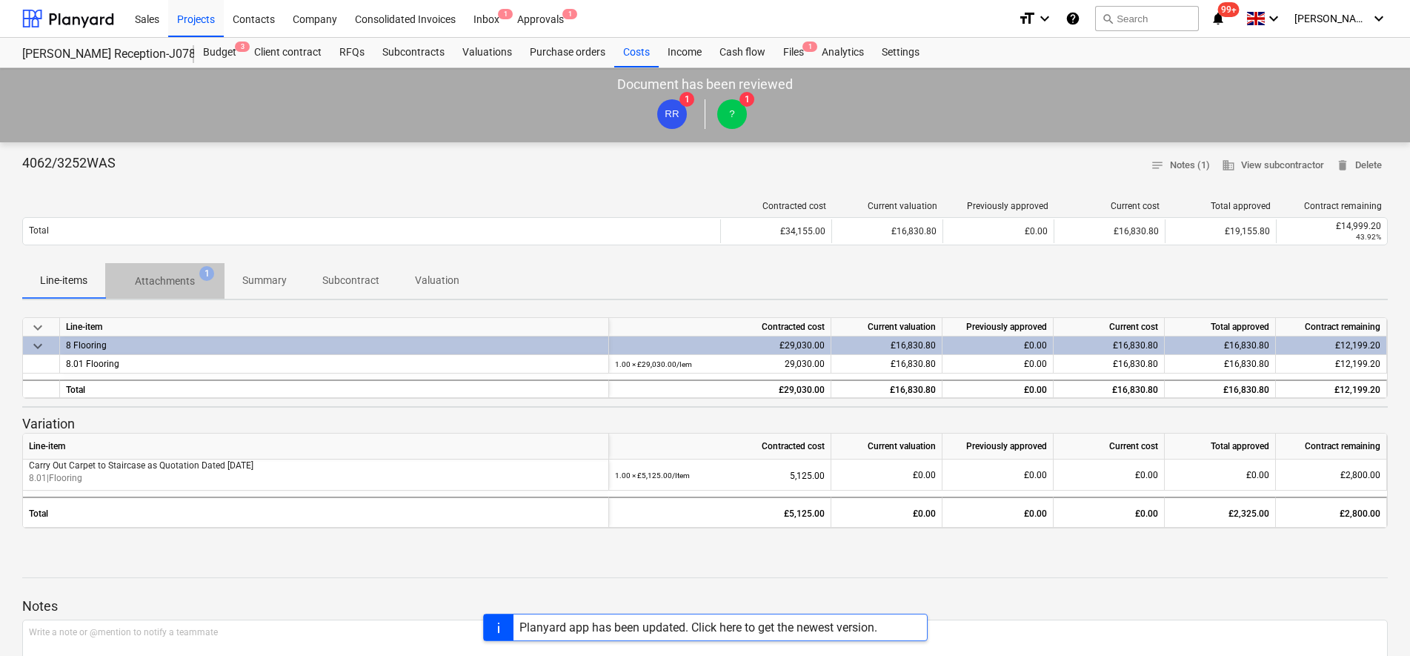
click at [165, 273] on p "Attachments" at bounding box center [165, 281] width 60 height 16
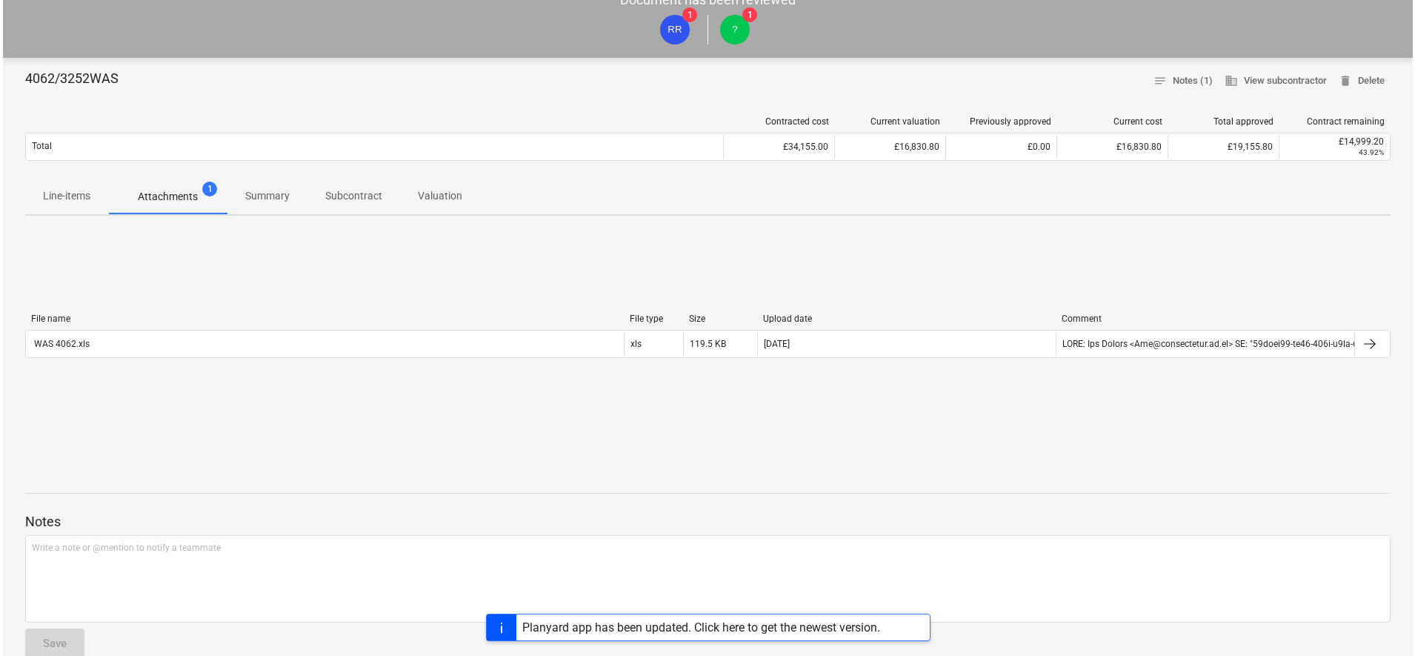
scroll to position [185, 0]
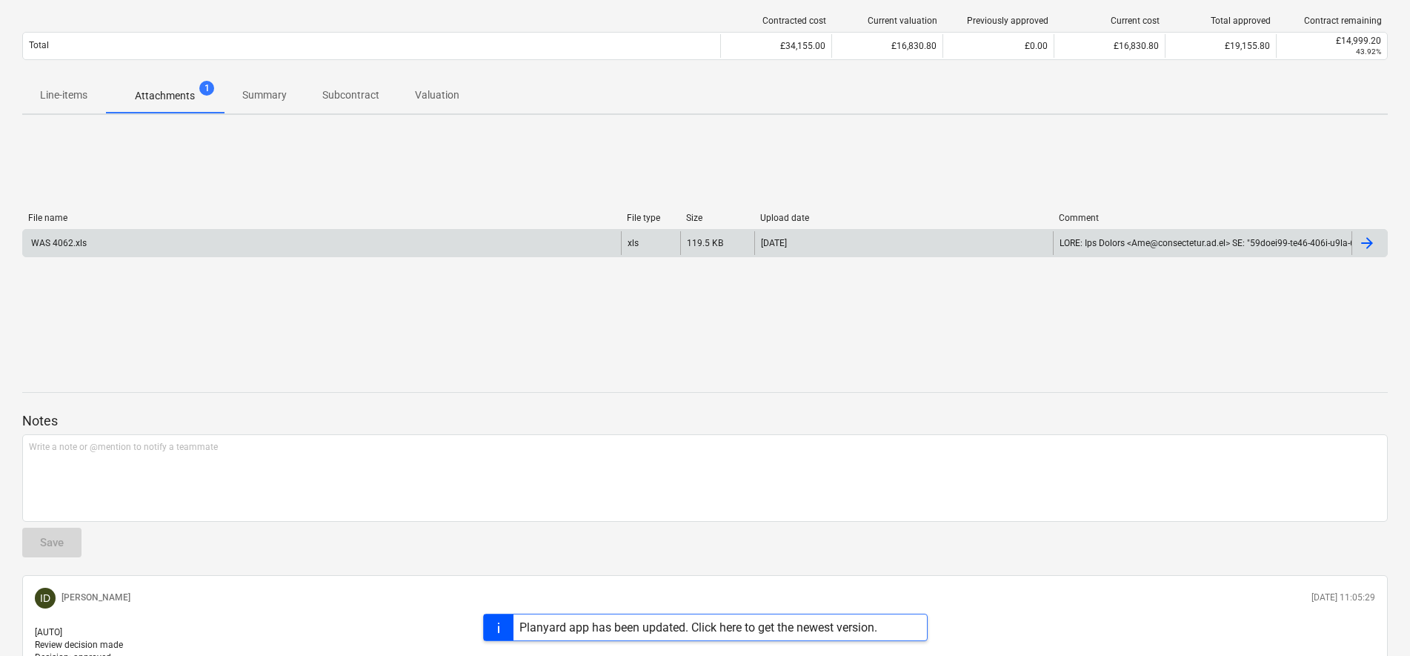
click at [207, 248] on div "WAS 4062.xls" at bounding box center [322, 243] width 598 height 24
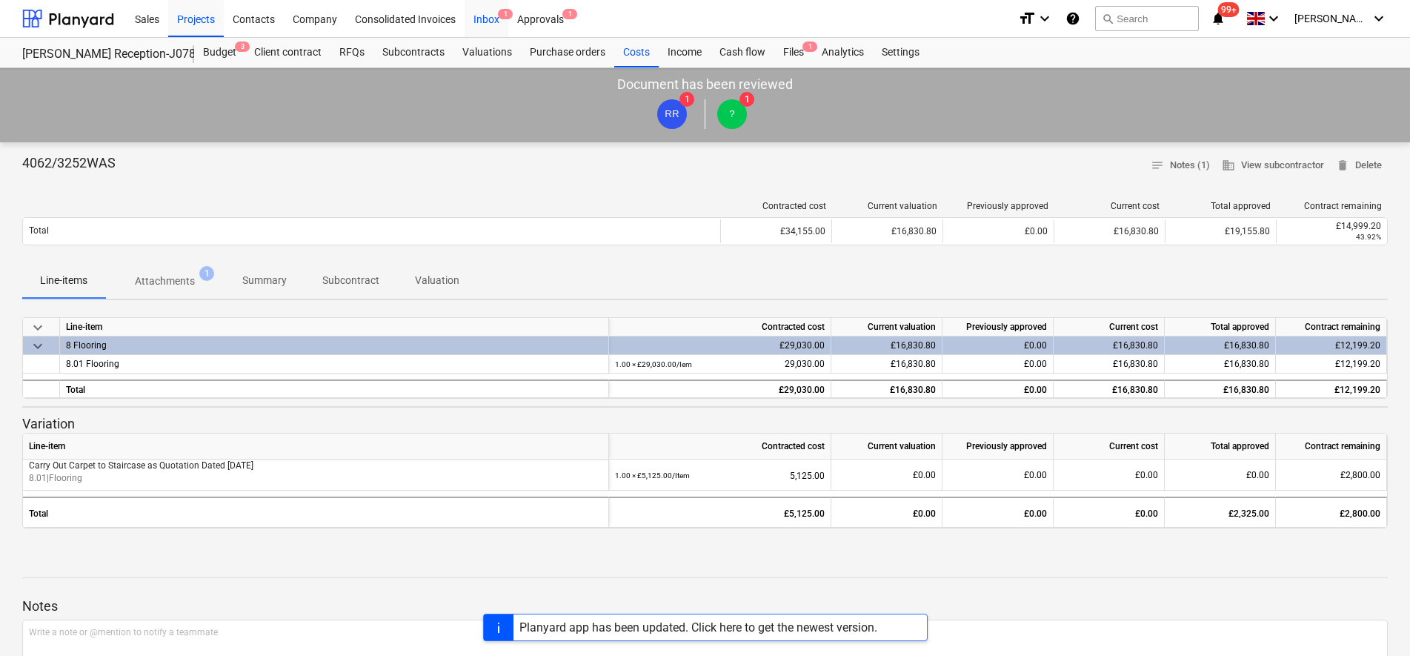
click at [488, 23] on div "Inbox 1" at bounding box center [487, 18] width 44 height 38
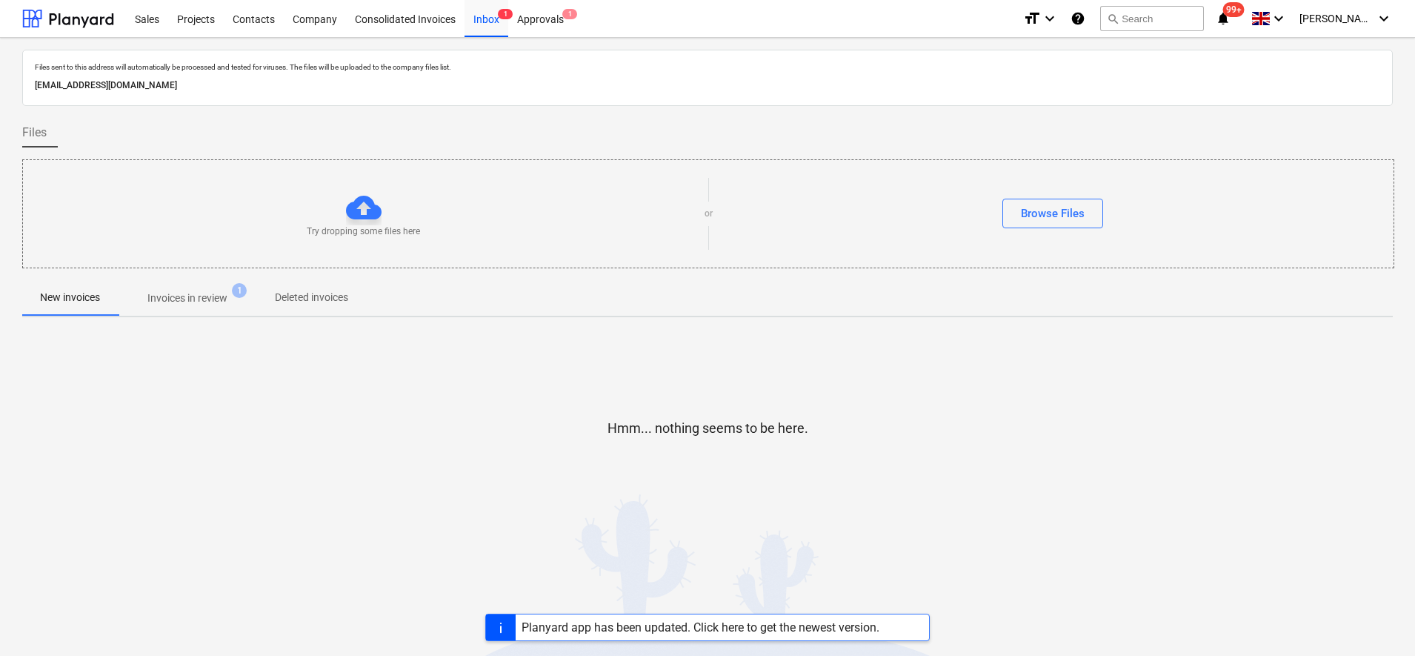
click at [198, 304] on p "Invoices in review" at bounding box center [187, 298] width 80 height 16
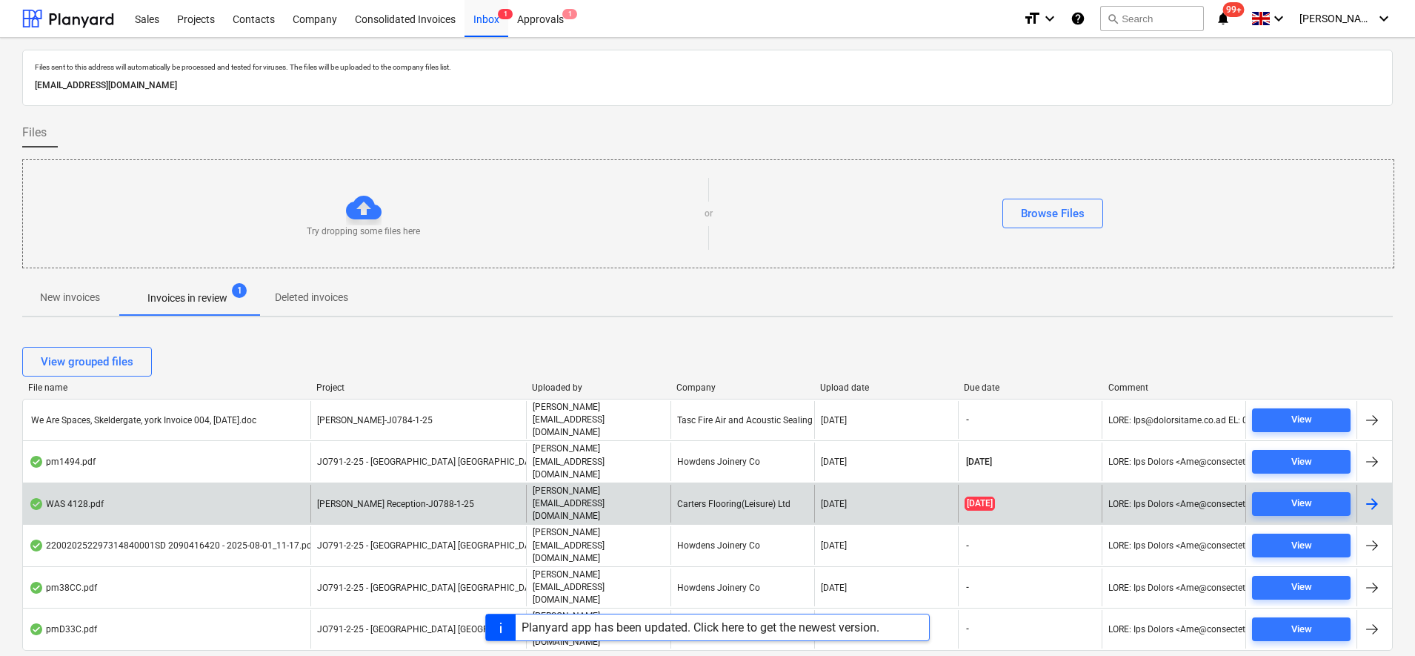
click at [176, 485] on div "WAS 4128.pdf" at bounding box center [167, 504] width 288 height 38
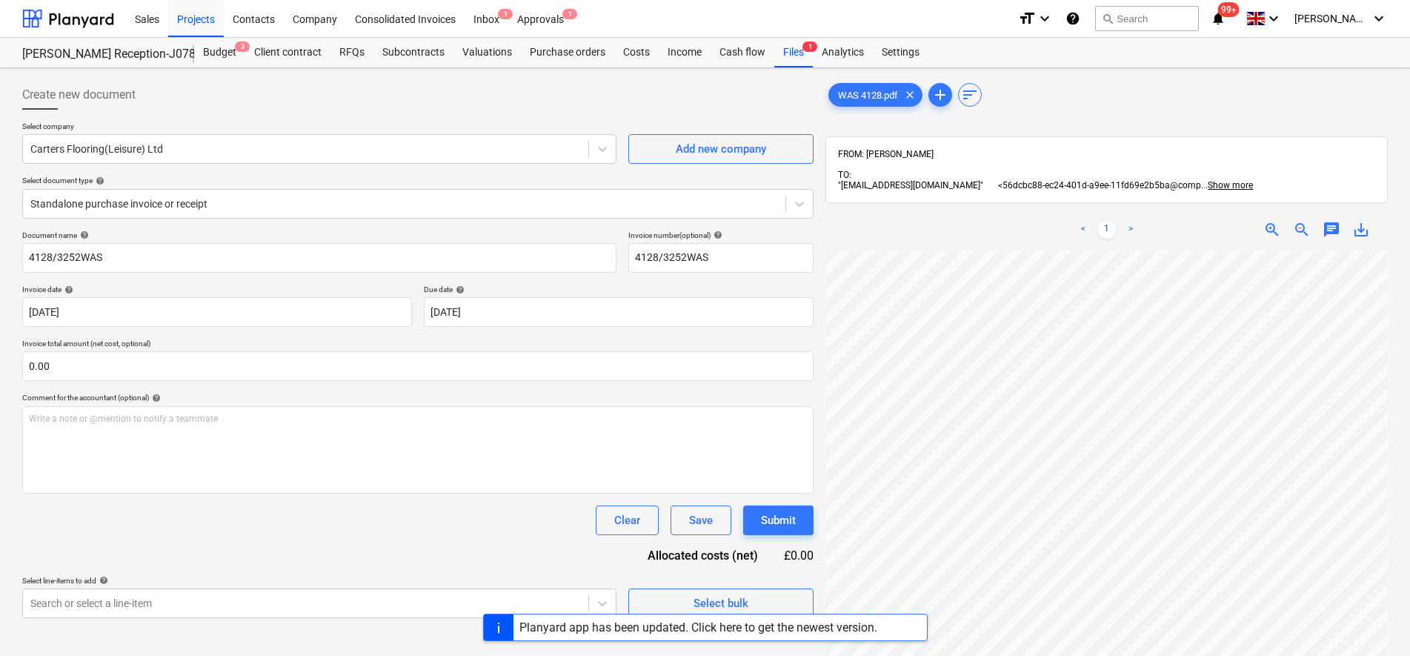
click at [1006, 217] on div "< 1 > zoom_in zoom_out chat 0 save_alt" at bounding box center [1107, 537] width 562 height 656
click at [1075, 215] on div "< 1 > zoom_in zoom_out chat 0 save_alt" at bounding box center [1107, 537] width 562 height 656
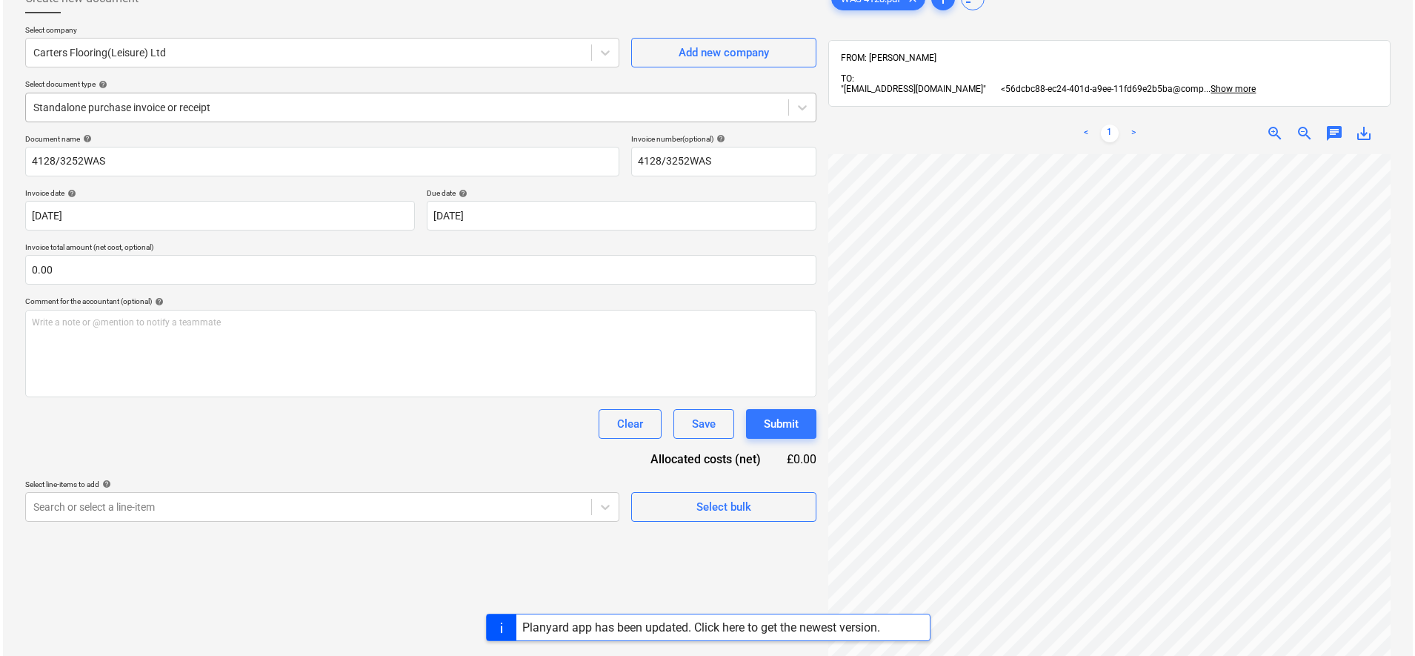
scroll to position [0, 0]
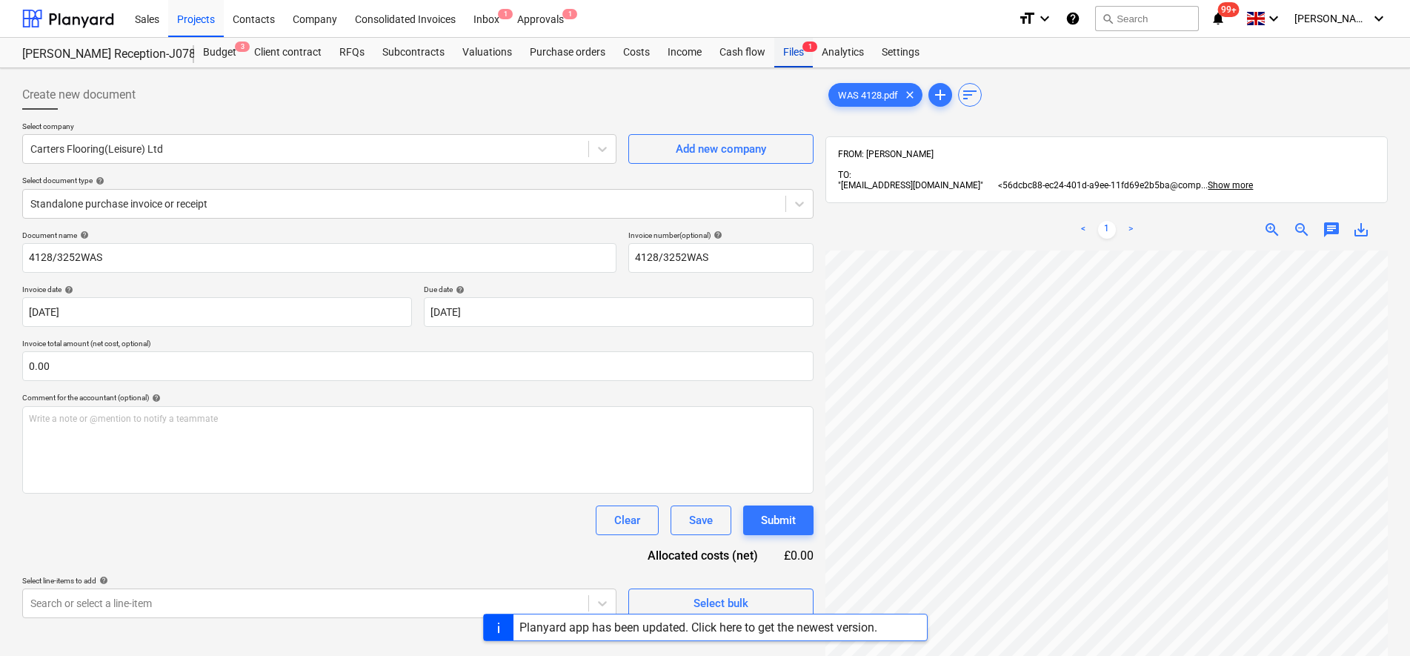
click at [791, 56] on div "Files 1" at bounding box center [793, 53] width 39 height 30
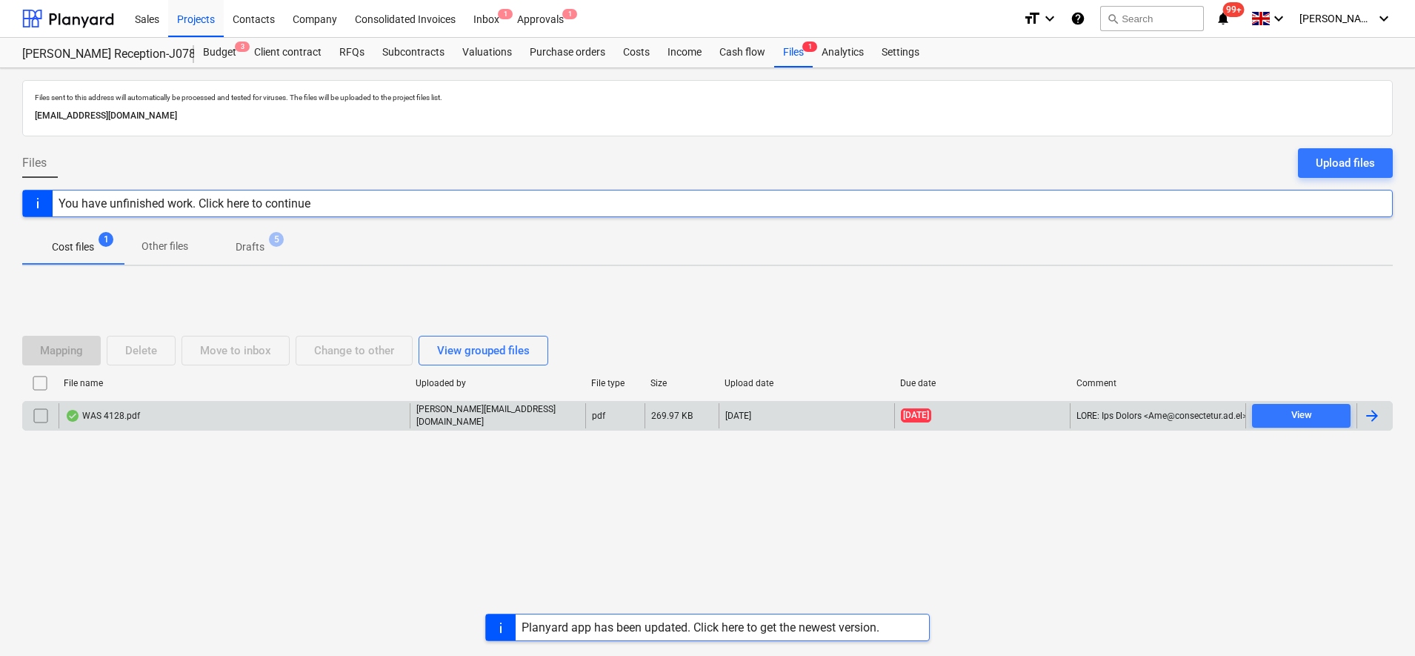
click at [39, 415] on input "checkbox" at bounding box center [41, 416] width 24 height 24
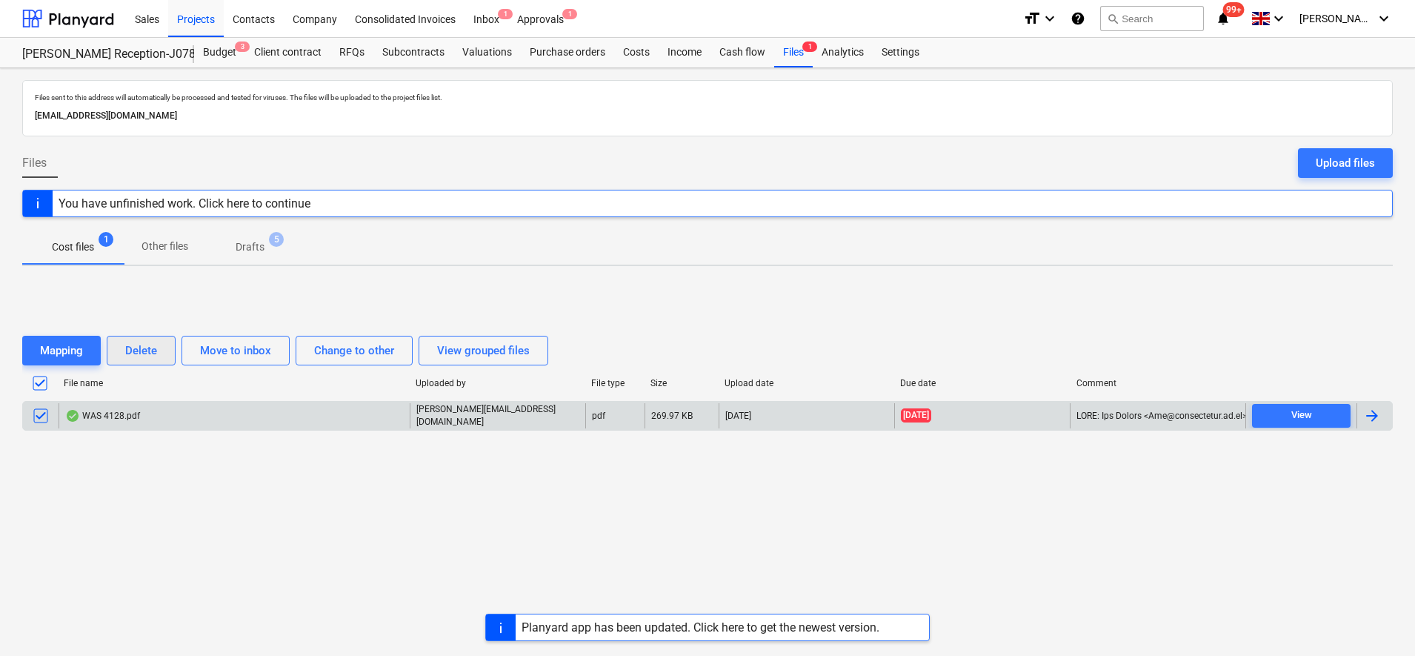
click at [162, 352] on button "Delete" at bounding box center [141, 351] width 69 height 30
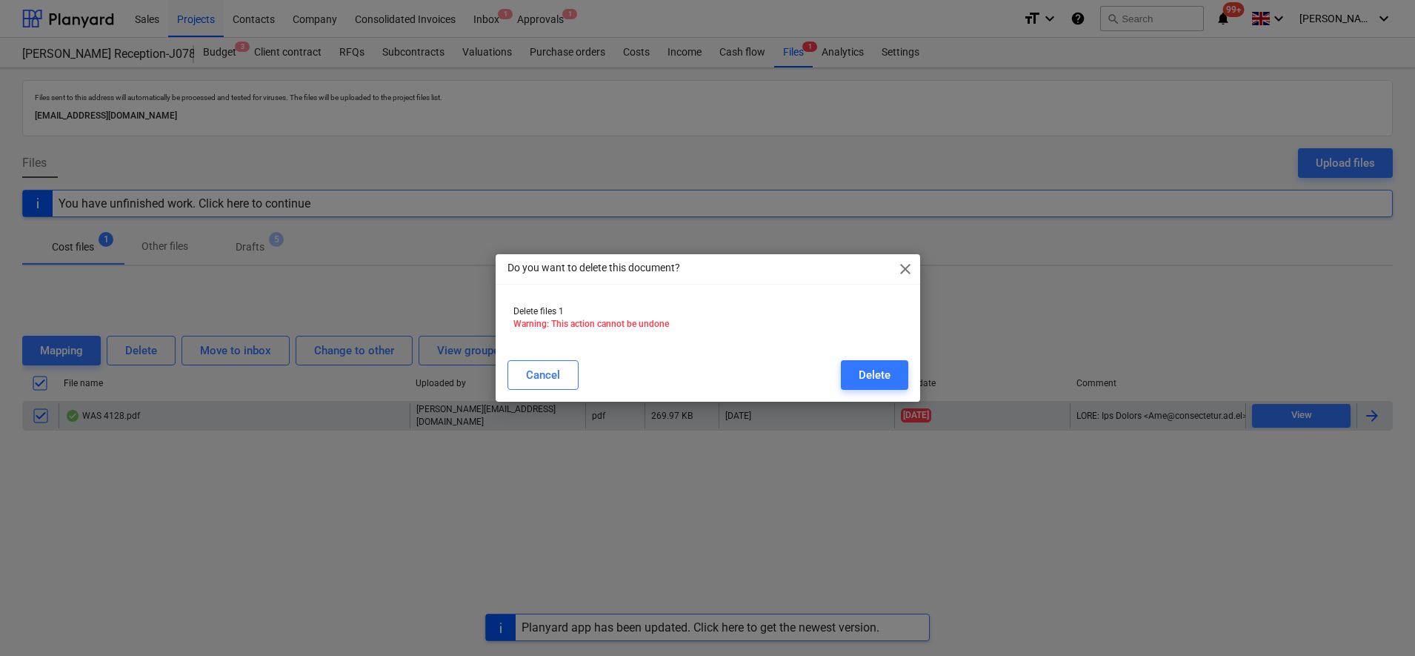
drag, startPoint x: 946, startPoint y: 372, endPoint x: 931, endPoint y: 376, distance: 15.3
click at [946, 373] on div "Do you want to delete this document? close Delete files 1 Warning: This action …" at bounding box center [707, 328] width 1415 height 656
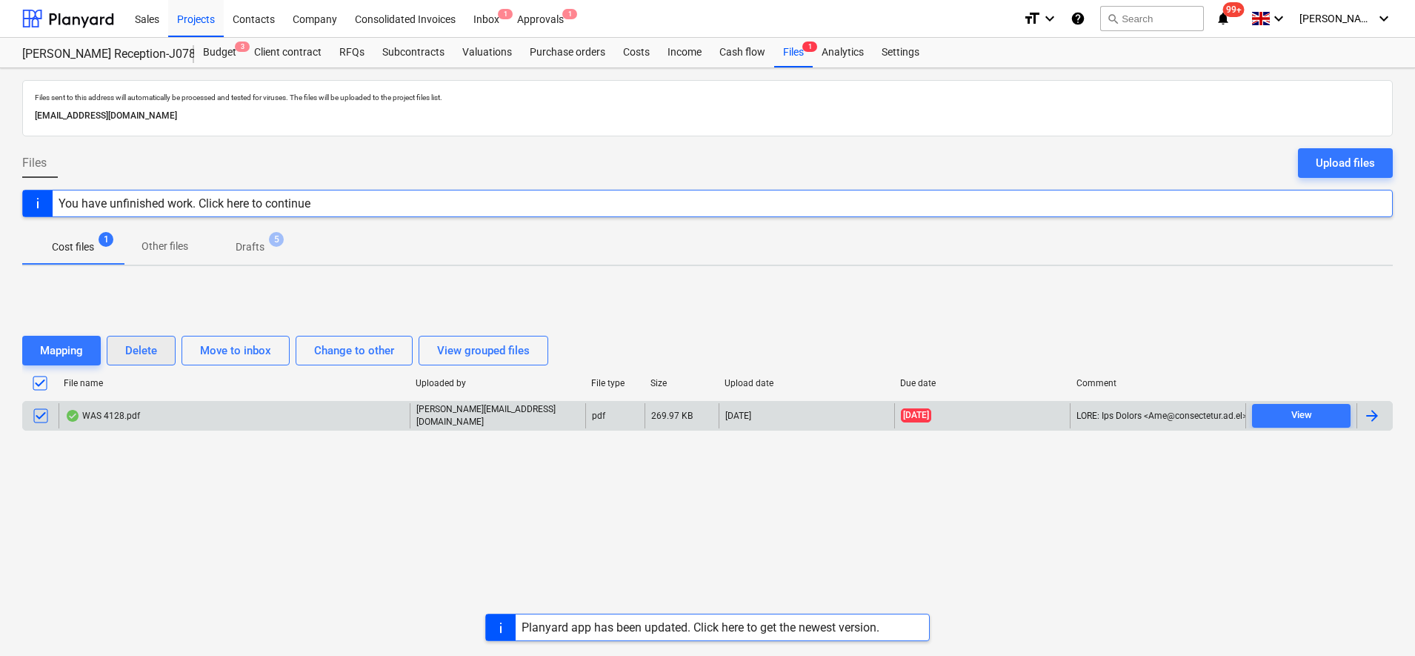
click at [153, 348] on div "Delete" at bounding box center [141, 350] width 32 height 19
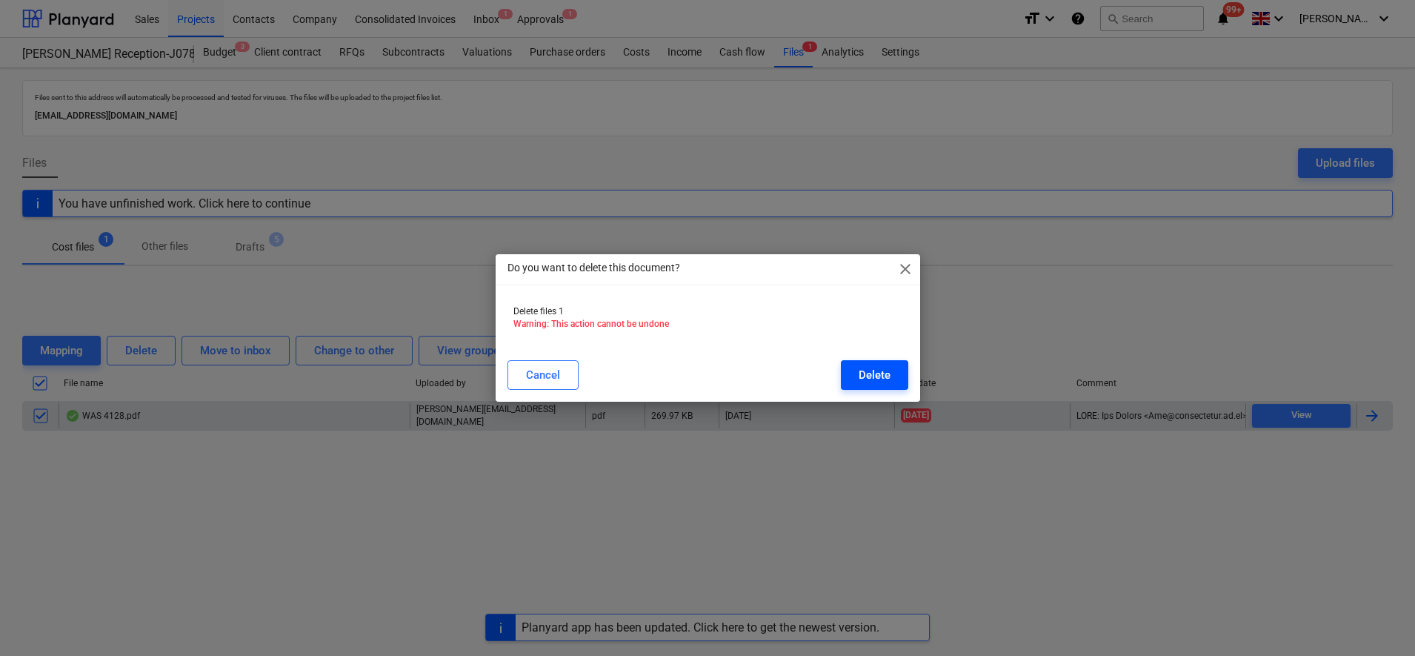
click at [862, 375] on div "Delete" at bounding box center [875, 374] width 32 height 19
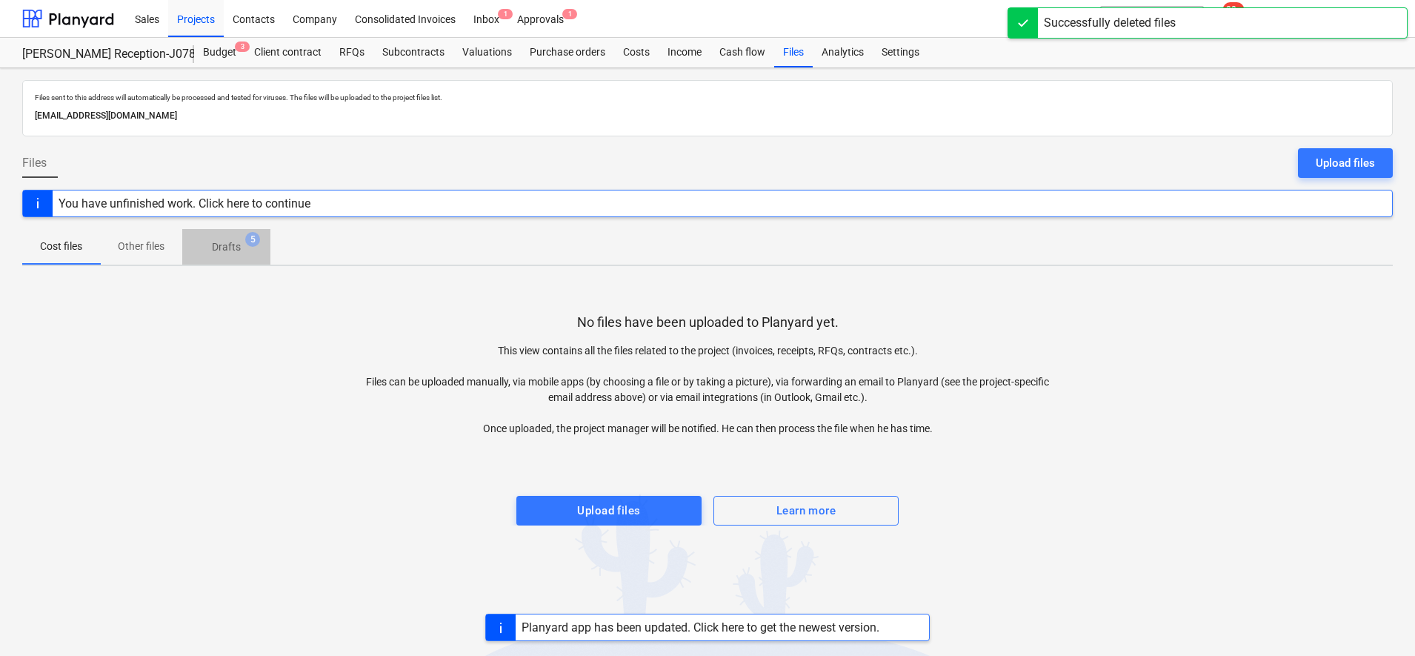
click at [239, 246] on p "Drafts" at bounding box center [226, 247] width 29 height 16
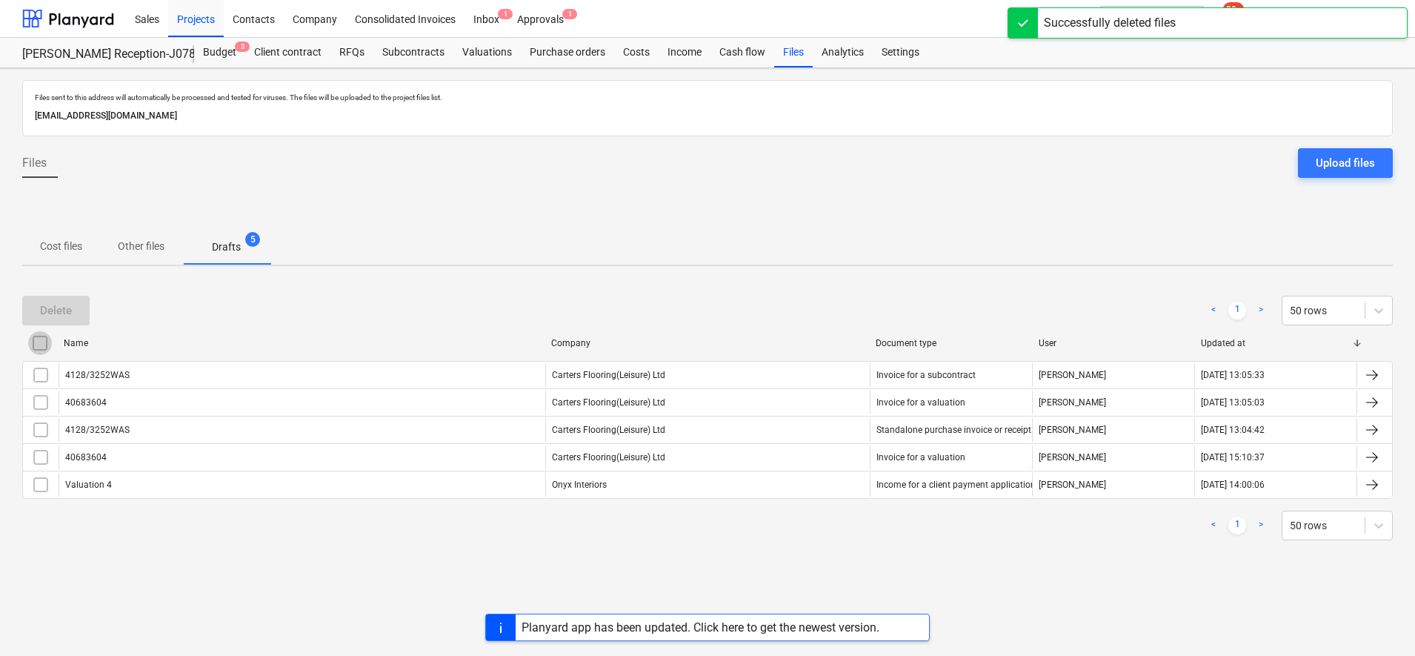
click at [37, 339] on input "checkbox" at bounding box center [40, 343] width 24 height 24
click at [50, 315] on div "Delete" at bounding box center [56, 310] width 32 height 19
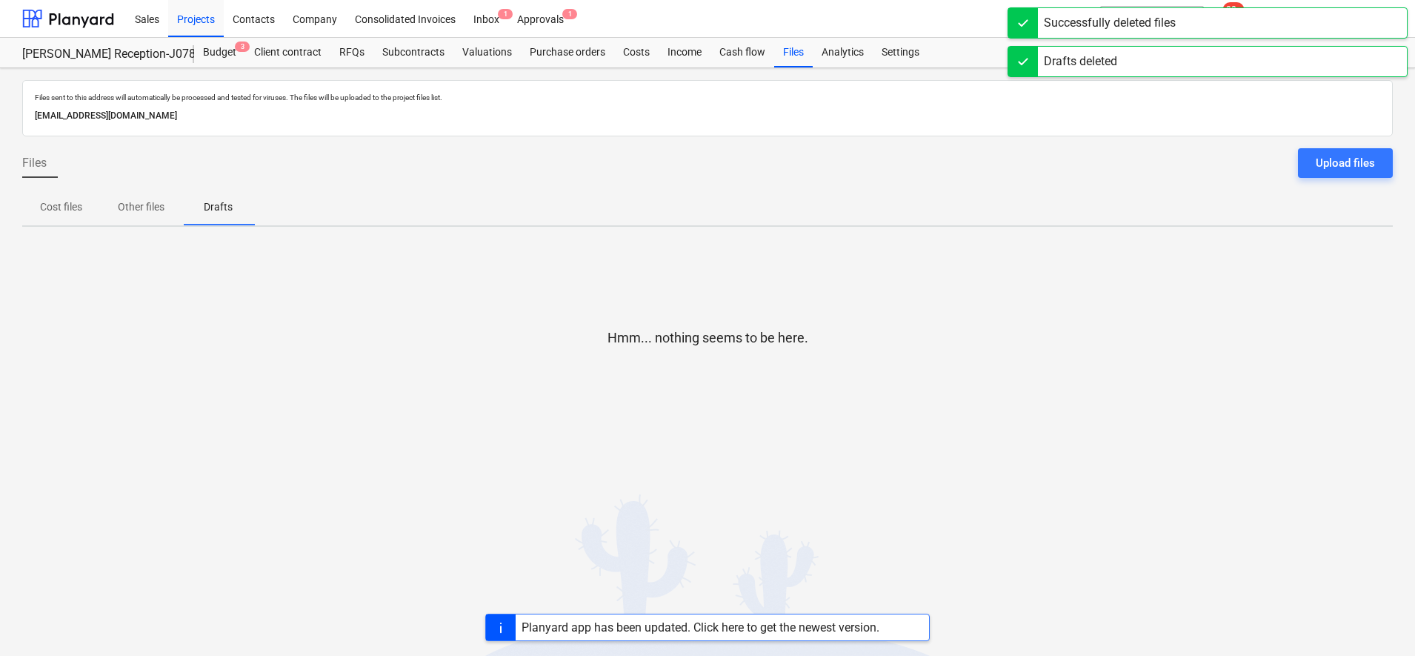
click at [40, 210] on span "Cost files" at bounding box center [61, 207] width 78 height 24
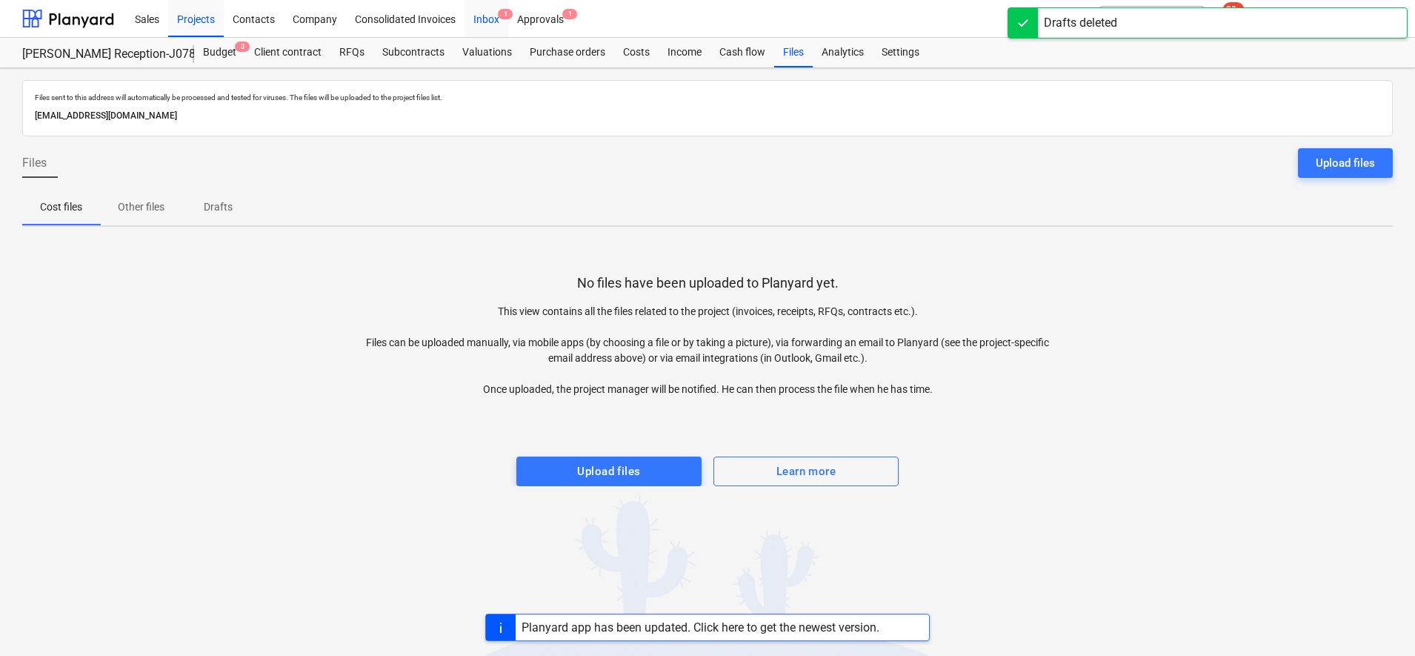
click at [485, 30] on div "Inbox 1" at bounding box center [487, 18] width 44 height 38
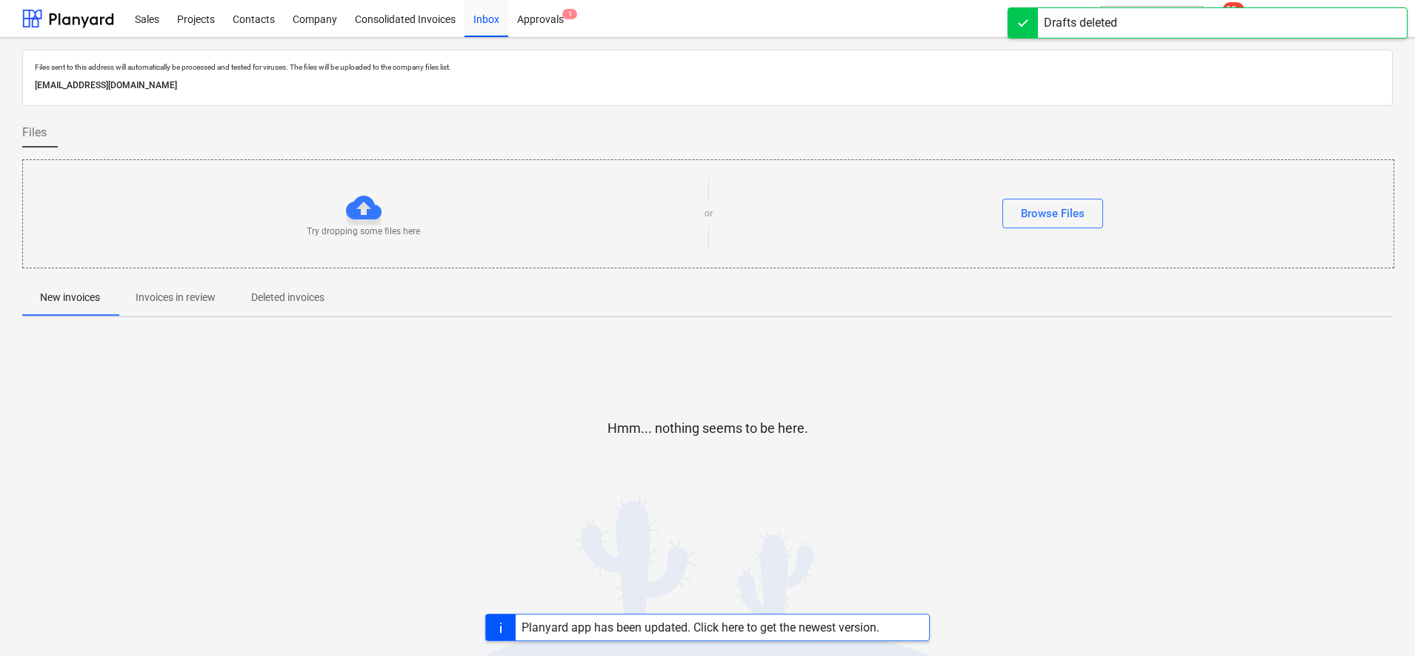
click at [176, 301] on p "Invoices in review" at bounding box center [176, 298] width 80 height 16
